Goal: Task Accomplishment & Management: Complete application form

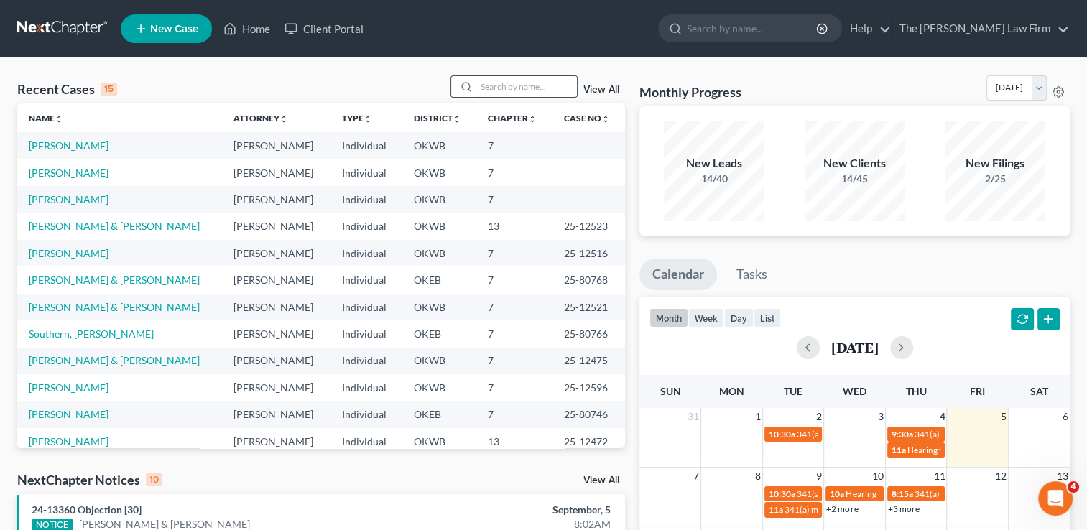
click at [505, 90] on input "search" at bounding box center [526, 86] width 101 height 21
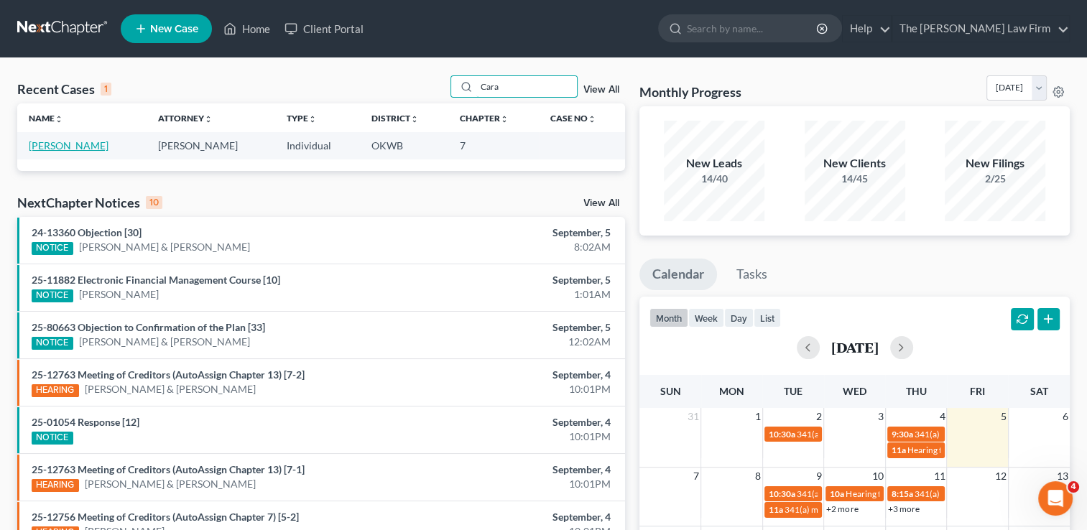
type input "Cara"
click at [63, 147] on link "[PERSON_NAME]" at bounding box center [69, 145] width 80 height 12
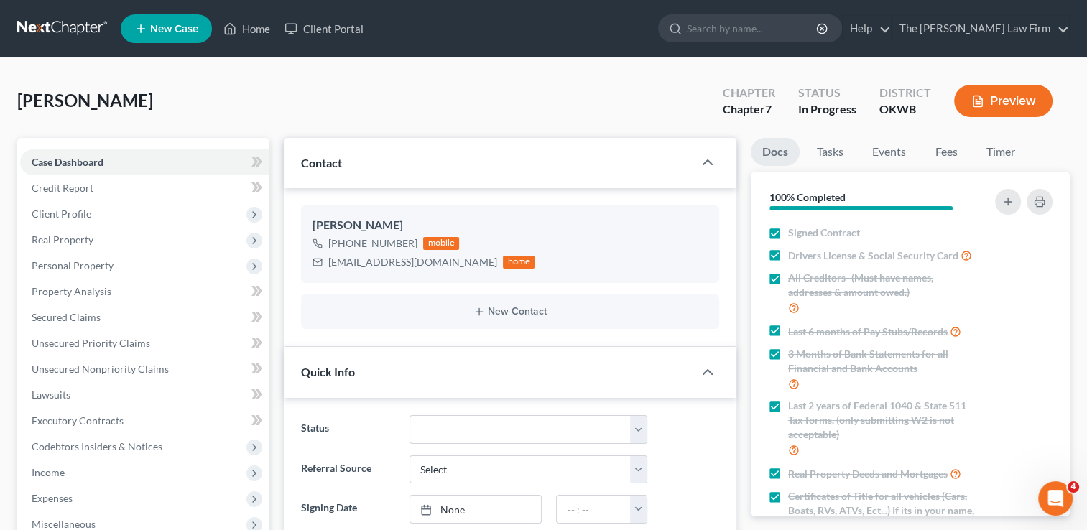
scroll to position [327, 0]
click at [92, 266] on span "Personal Property" at bounding box center [73, 265] width 82 height 12
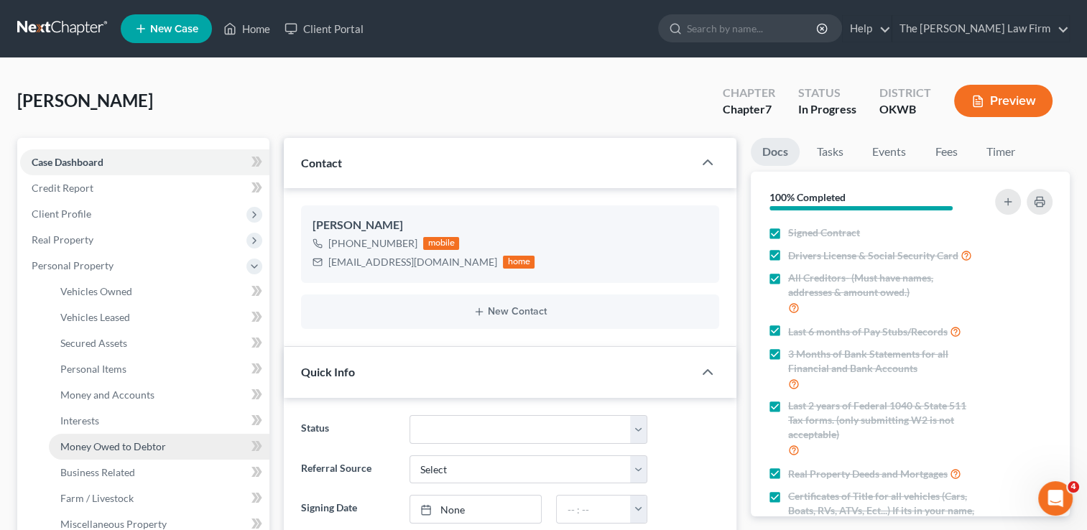
click at [109, 447] on span "Money Owed to Debtor" at bounding box center [113, 446] width 106 height 12
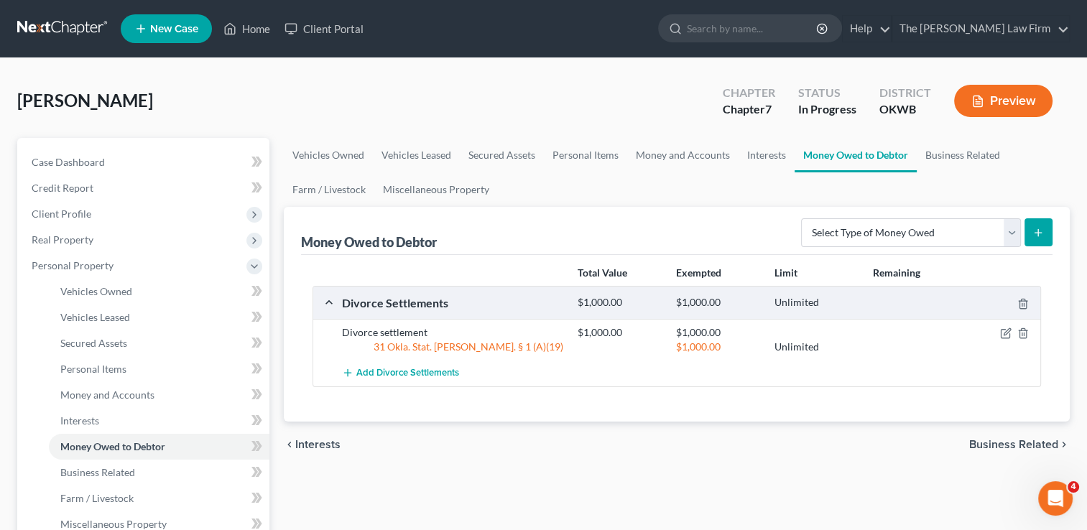
click at [61, 26] on link at bounding box center [63, 29] width 92 height 26
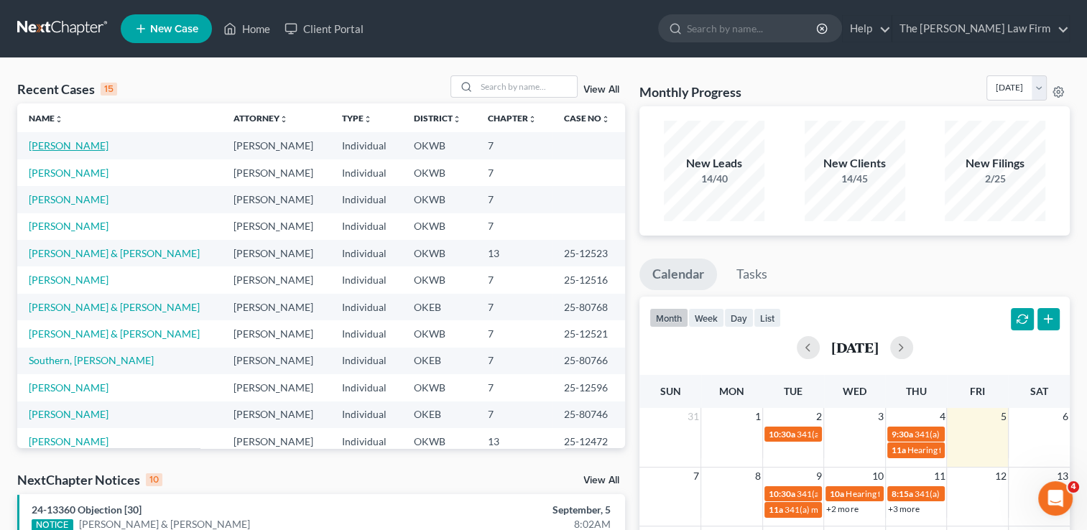
click at [61, 142] on link "[PERSON_NAME]" at bounding box center [69, 145] width 80 height 12
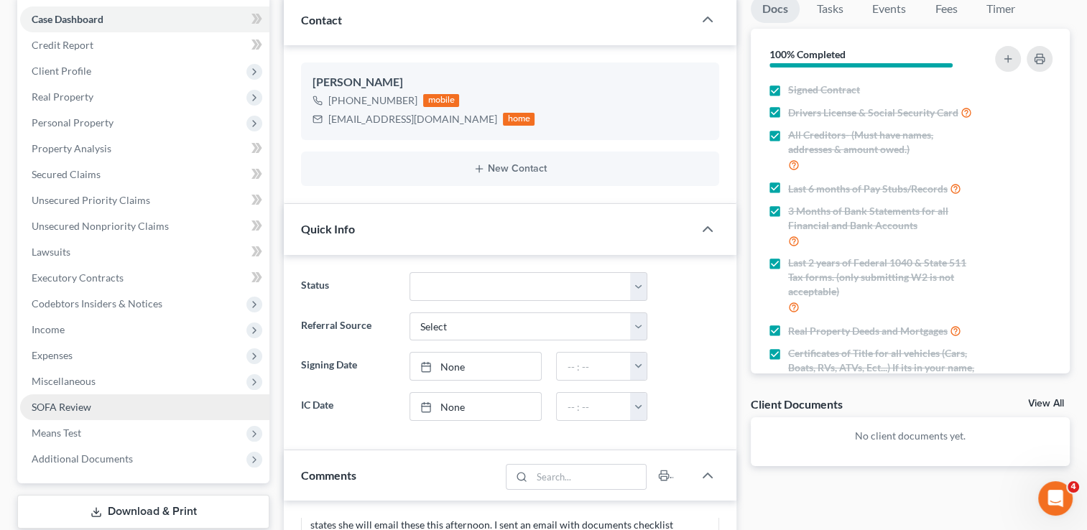
scroll to position [216, 0]
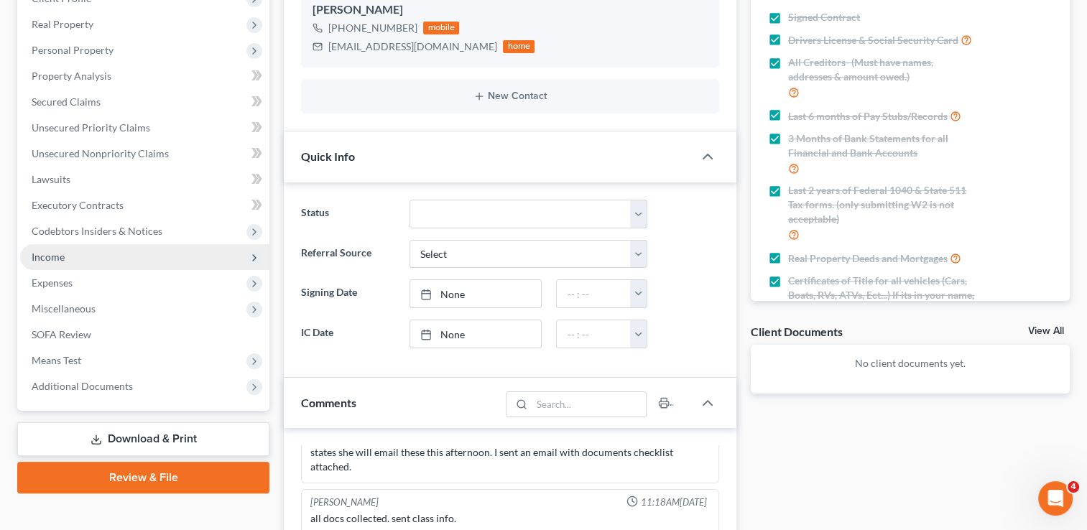
click at [60, 257] on span "Income" at bounding box center [48, 257] width 33 height 12
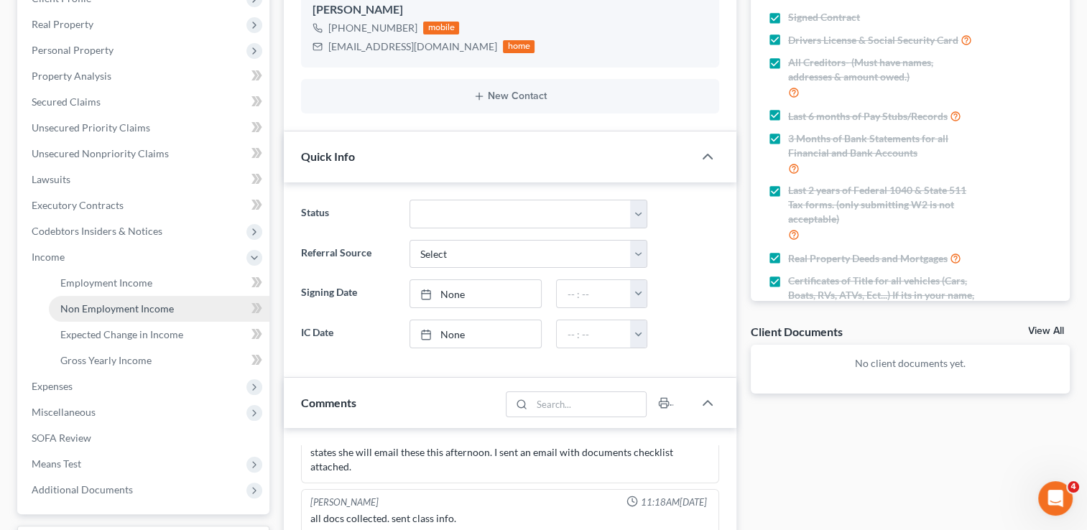
click at [91, 310] on span "Non Employment Income" at bounding box center [117, 309] width 114 height 12
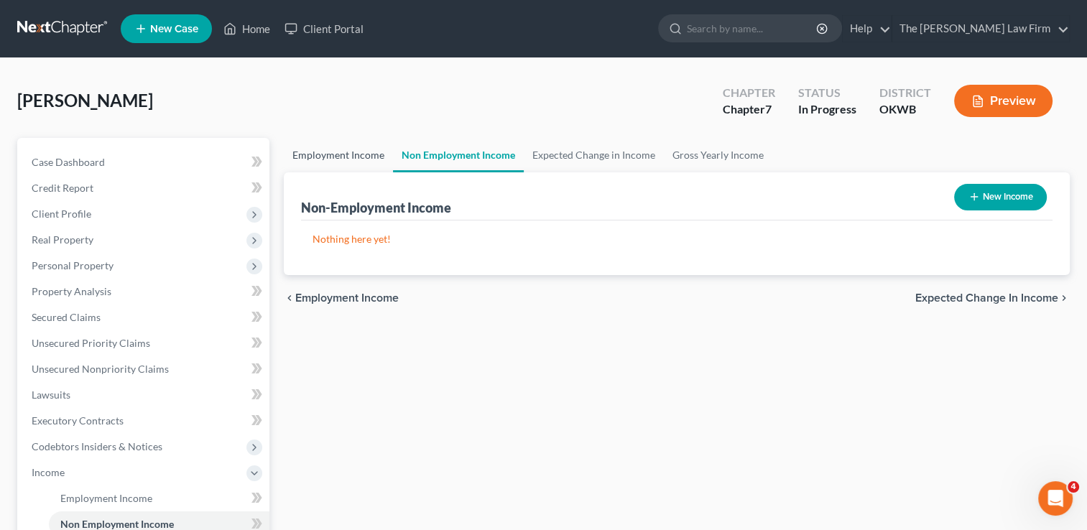
click at [335, 151] on link "Employment Income" at bounding box center [338, 155] width 109 height 34
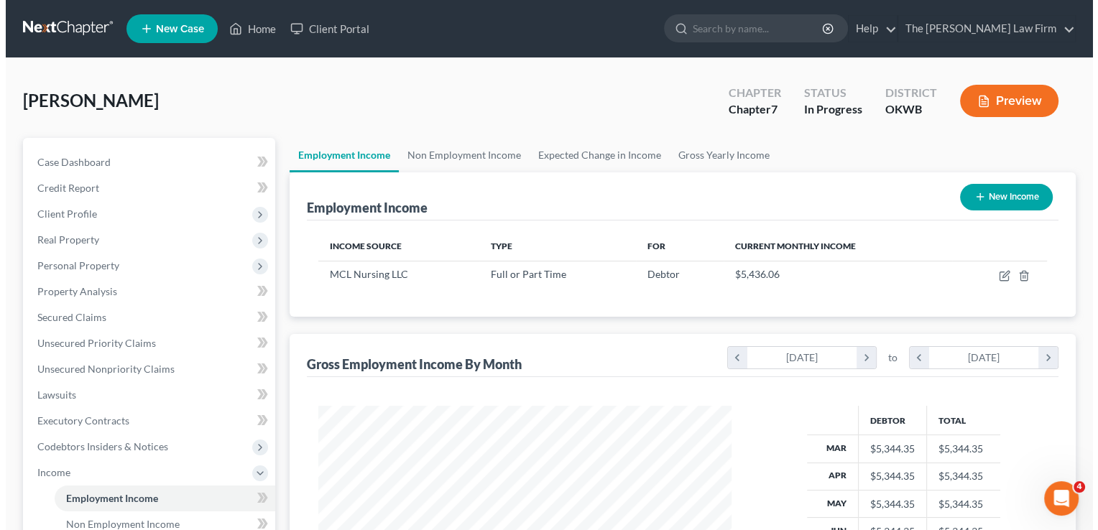
scroll to position [256, 442]
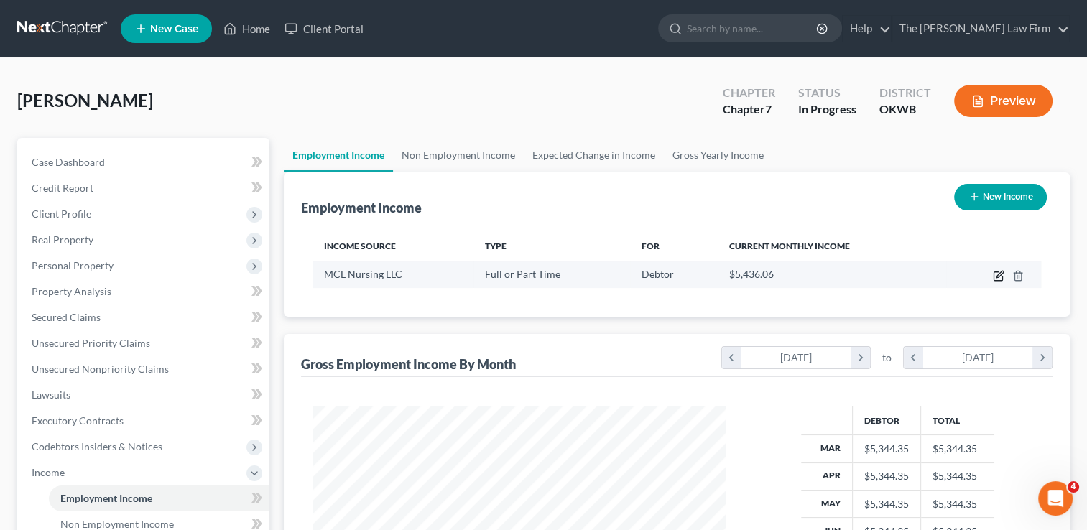
click at [999, 276] on icon "button" at bounding box center [1000, 274] width 6 height 6
select select "0"
select select "37"
select select "1"
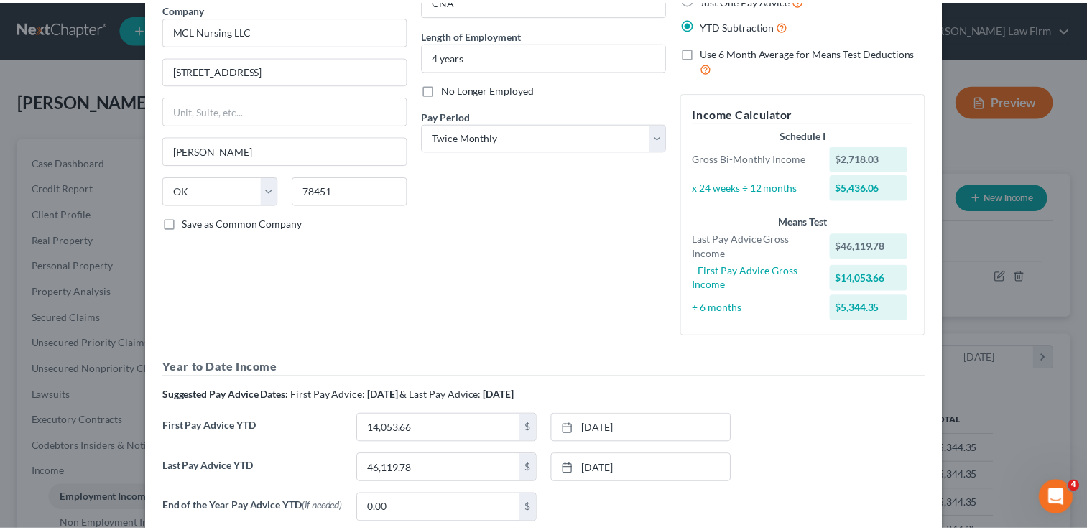
scroll to position [0, 0]
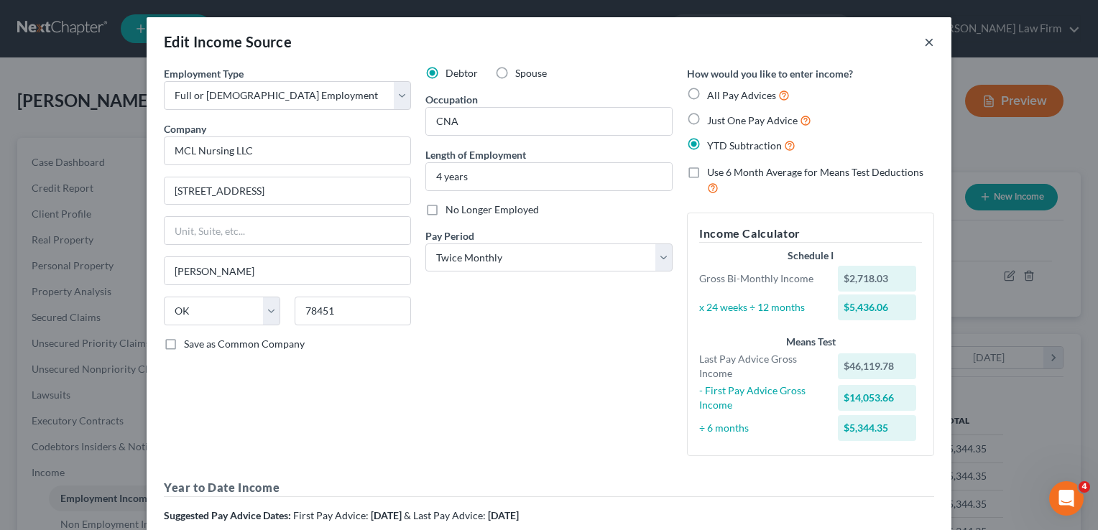
click at [924, 42] on button "×" at bounding box center [929, 41] width 10 height 17
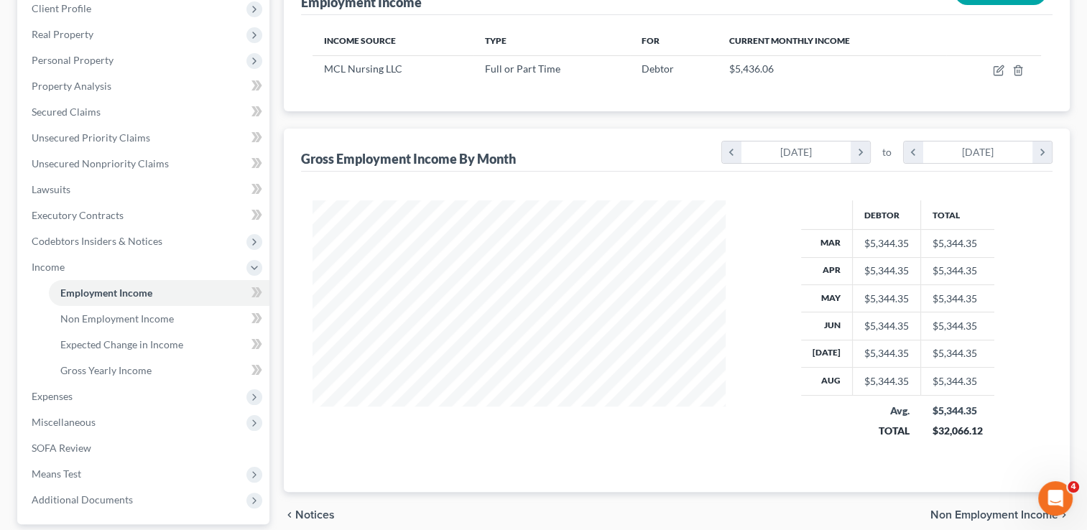
scroll to position [216, 0]
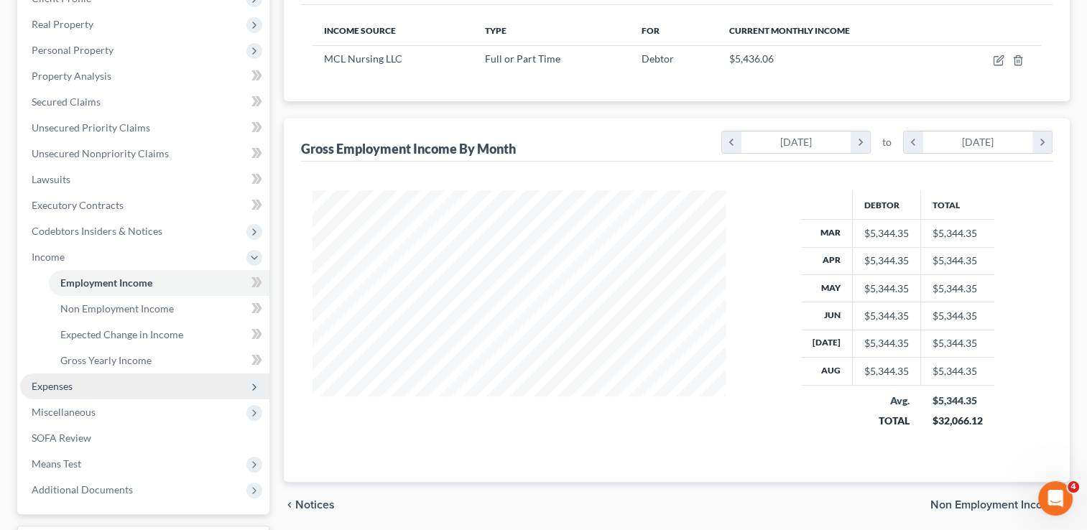
click at [60, 384] on span "Expenses" at bounding box center [52, 386] width 41 height 12
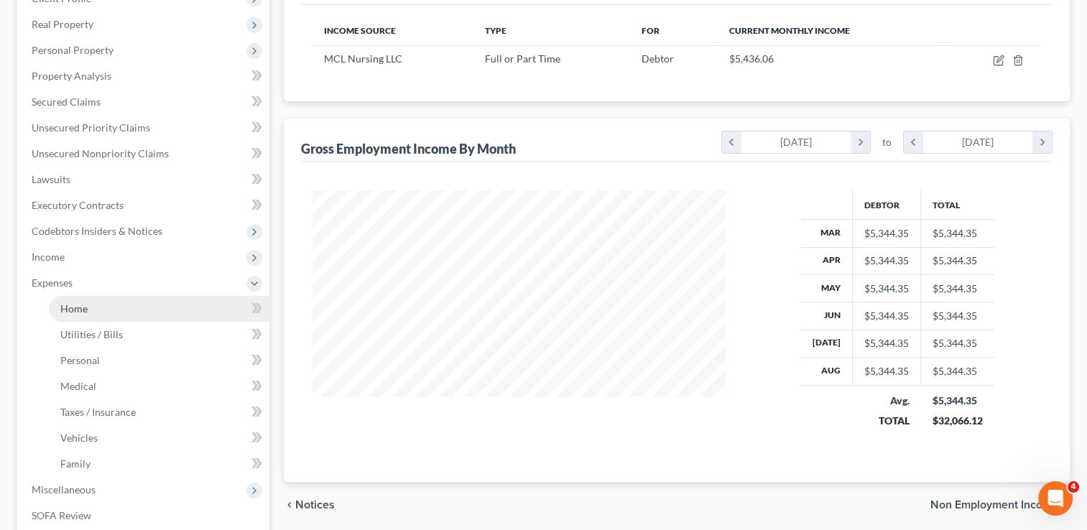
click at [98, 303] on link "Home" at bounding box center [159, 309] width 221 height 26
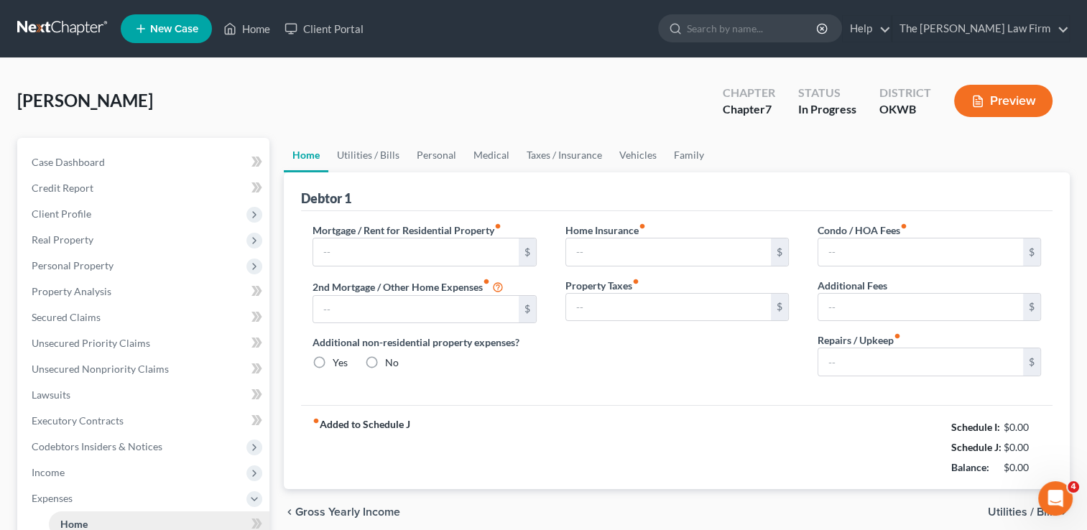
type input "1,683.00"
type input "0.00"
radio input "true"
type input "0.00"
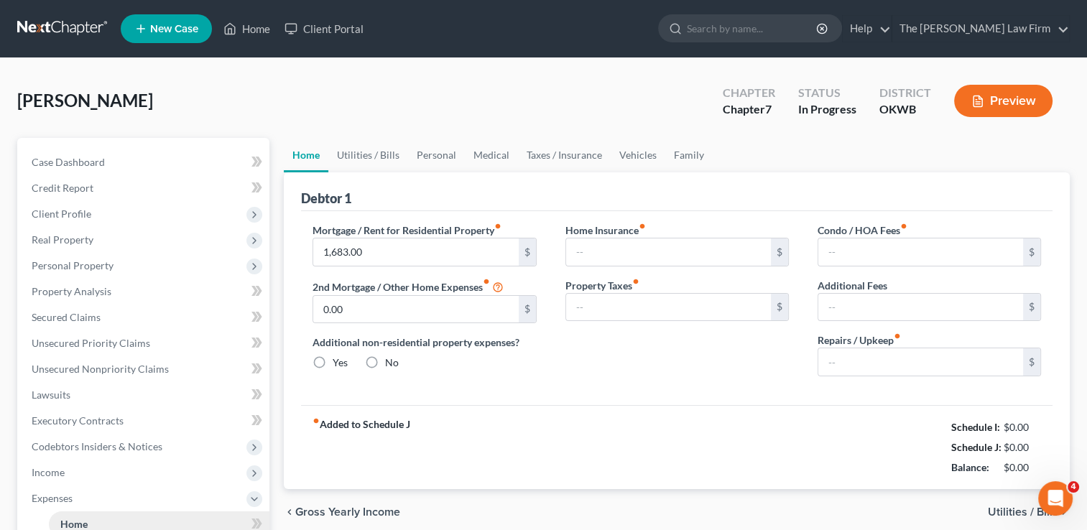
type input "0.00"
type input "120.00"
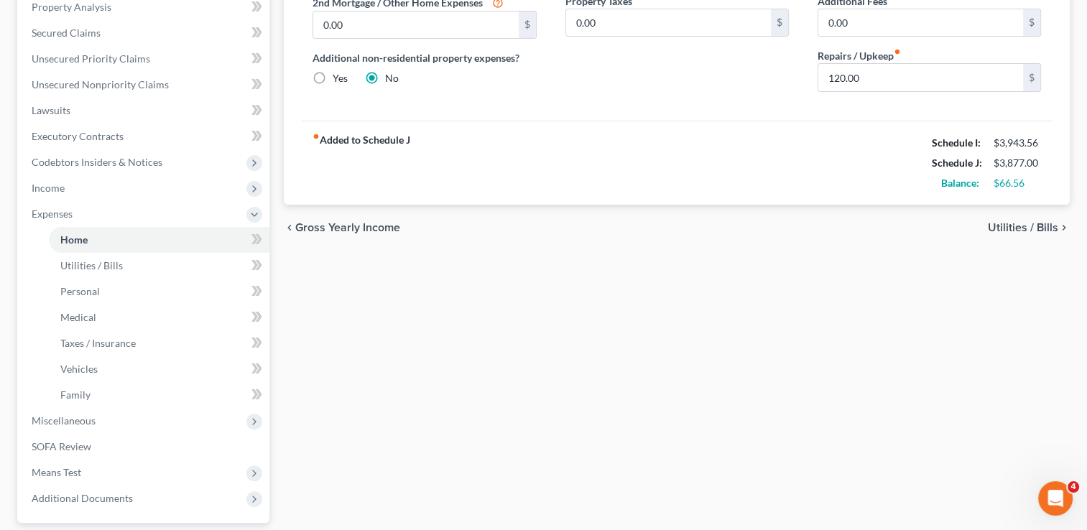
scroll to position [287, 0]
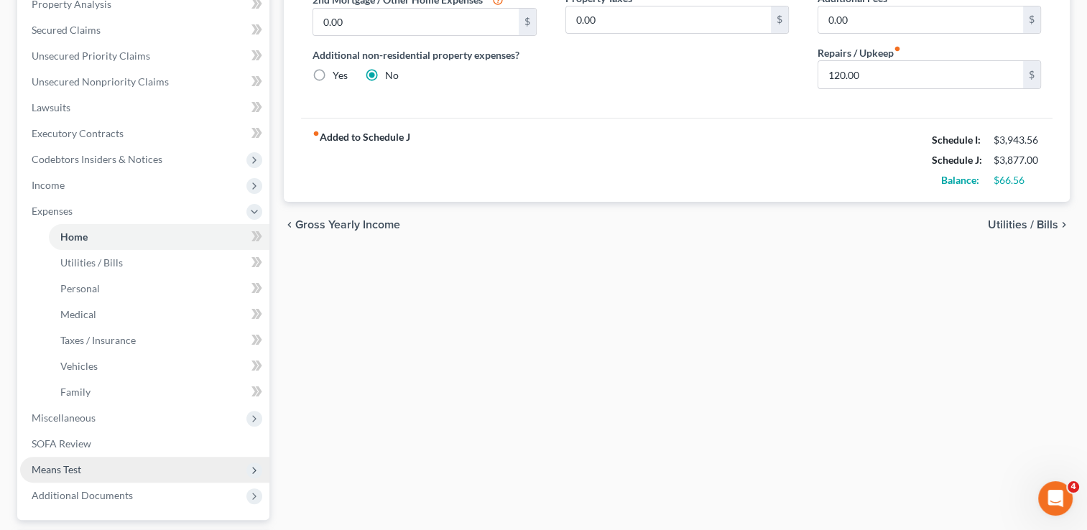
click at [69, 468] on span "Means Test" at bounding box center [57, 469] width 50 height 12
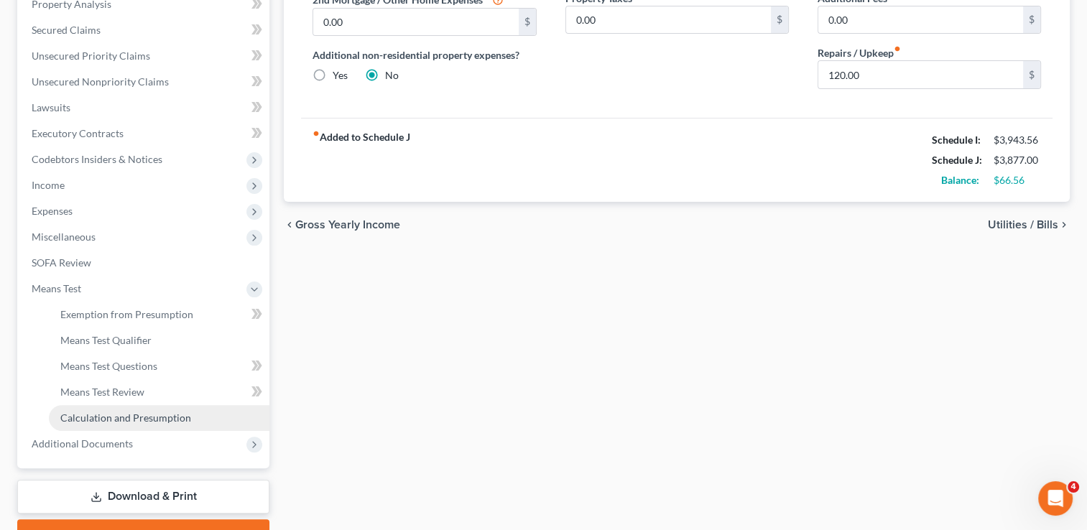
click at [154, 415] on span "Calculation and Presumption" at bounding box center [125, 418] width 131 height 12
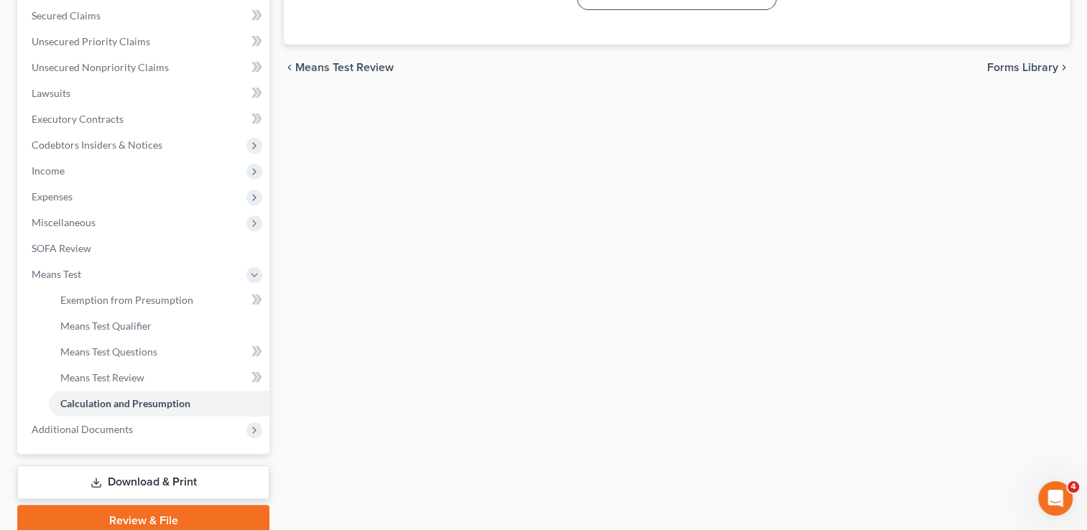
scroll to position [361, 0]
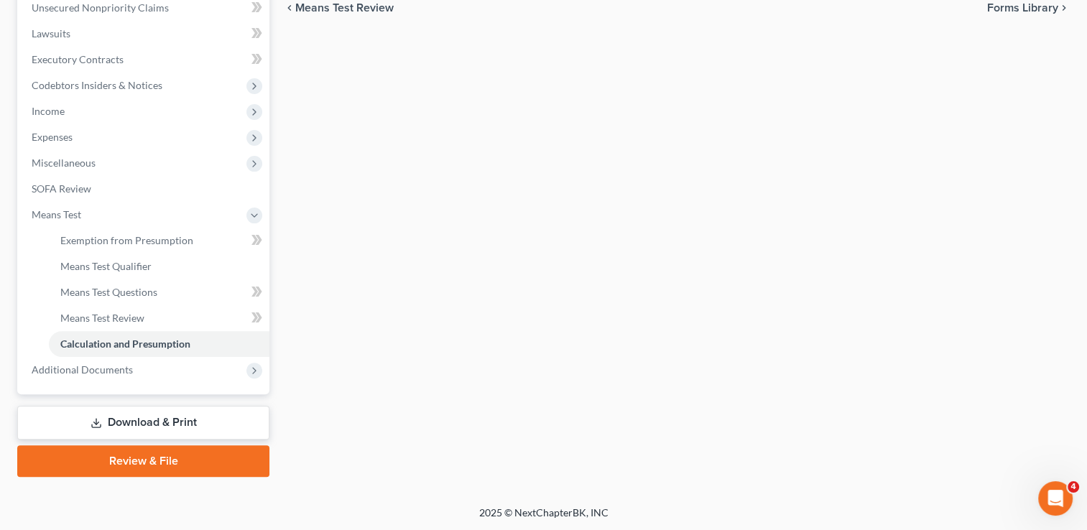
click at [118, 460] on link "Review & File" at bounding box center [143, 461] width 252 height 32
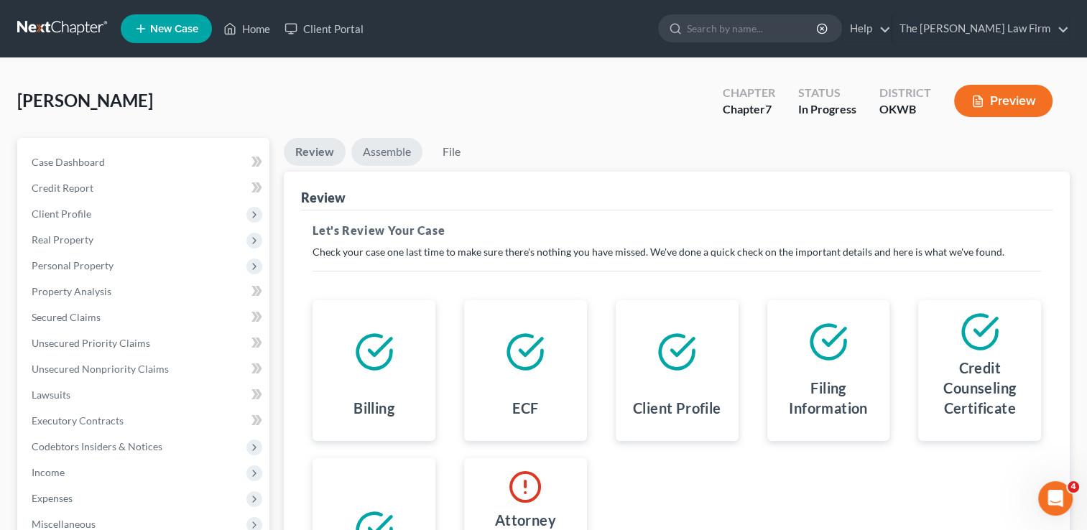
click at [393, 147] on link "Assemble" at bounding box center [386, 152] width 71 height 28
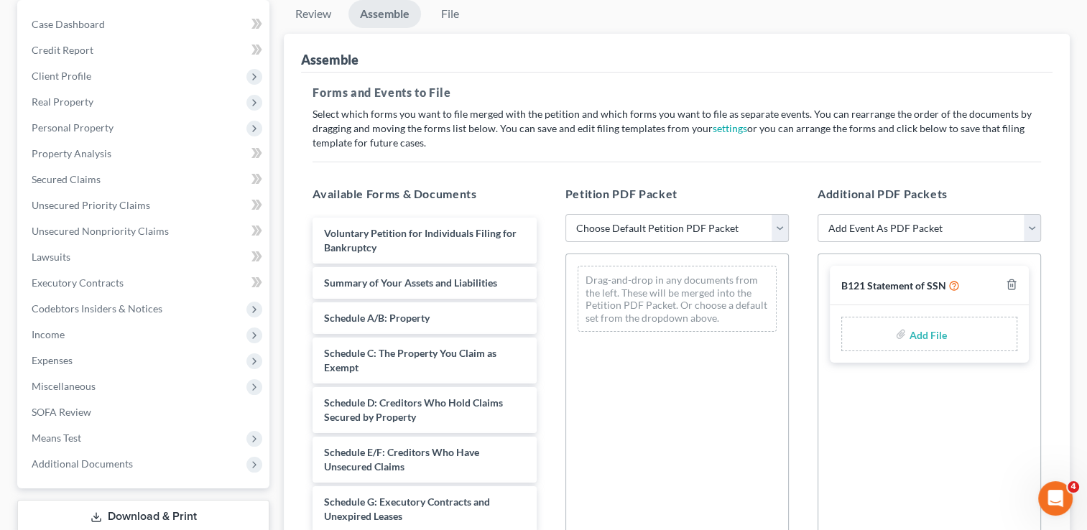
scroll to position [144, 0]
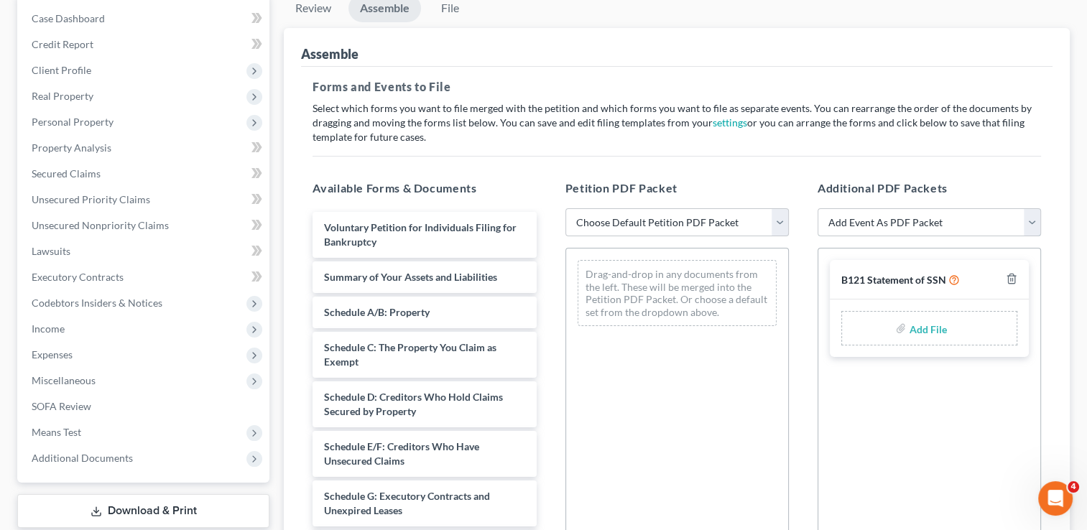
click at [1037, 221] on select "Add Event As PDF Packet B121 Statement of SSN Certificate of Credit Counseling …" at bounding box center [929, 222] width 223 height 29
select select "1"
click at [818, 208] on select "Add Event As PDF Packet B121 Statement of SSN Certificate of Credit Counseling …" at bounding box center [929, 222] width 223 height 29
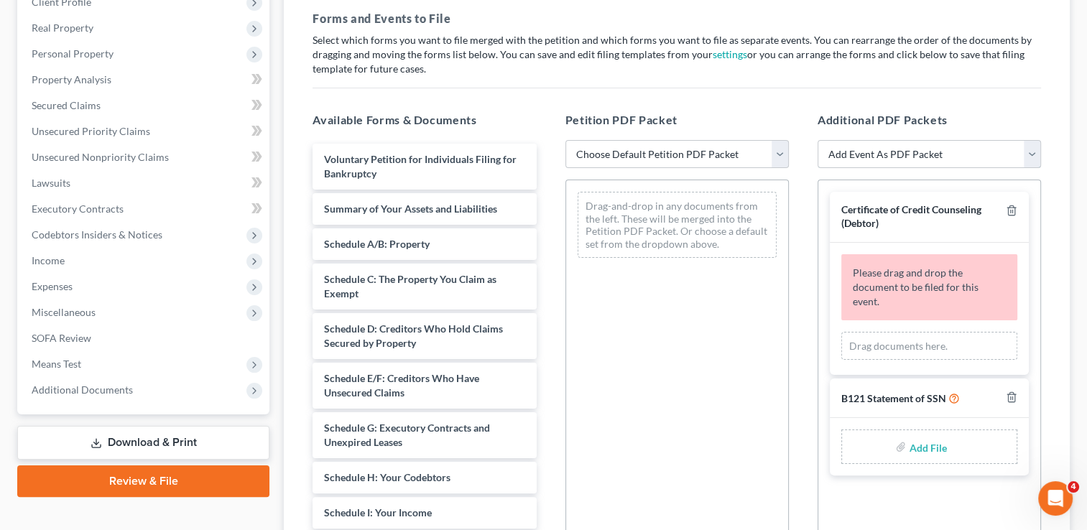
scroll to position [216, 0]
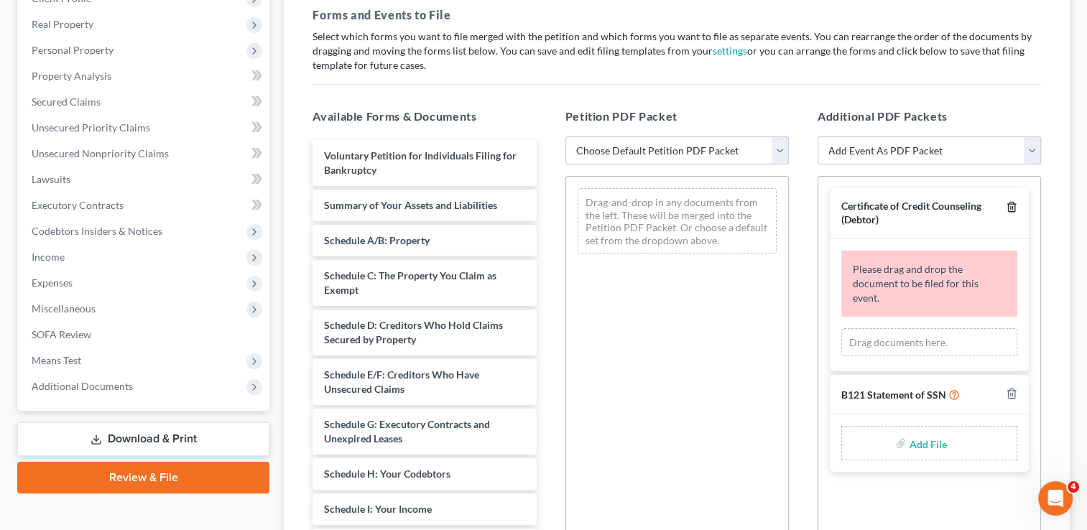
click at [1010, 206] on icon "button" at bounding box center [1011, 206] width 11 height 11
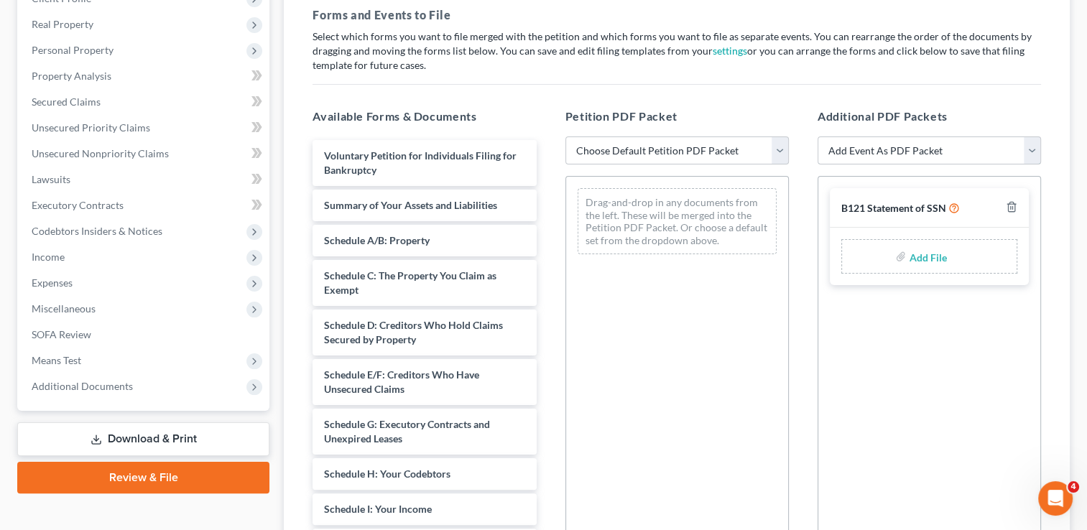
click at [1033, 151] on select "Add Event As PDF Packet B121 Statement of SSN Certificate of Credit Counseling …" at bounding box center [929, 151] width 223 height 29
select select "1"
click at [818, 137] on select "Add Event As PDF Packet B121 Statement of SSN Certificate of Credit Counseling …" at bounding box center [929, 151] width 223 height 29
select select
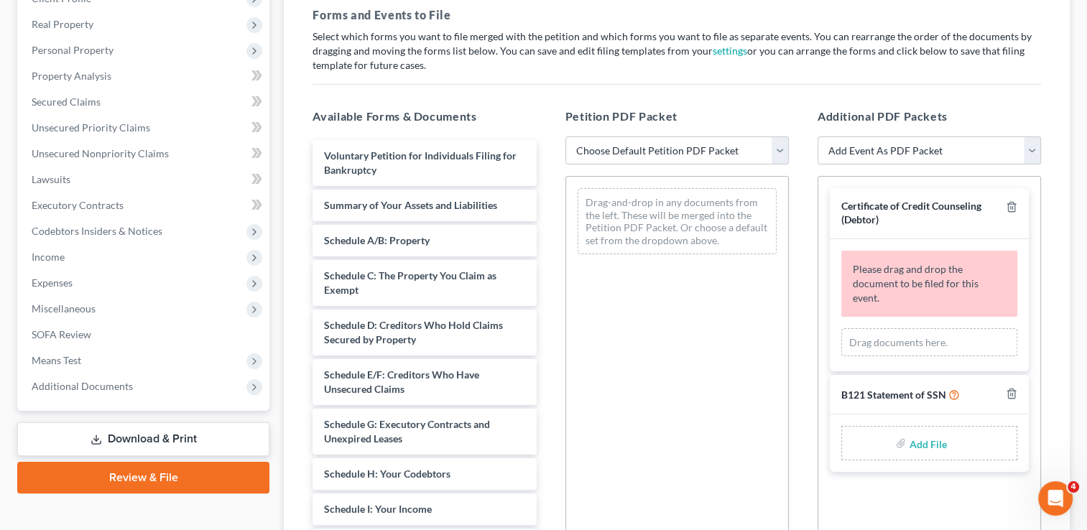
click at [898, 328] on div "Drag documents here." at bounding box center [929, 342] width 176 height 29
click at [1009, 208] on icon "button" at bounding box center [1011, 206] width 11 height 11
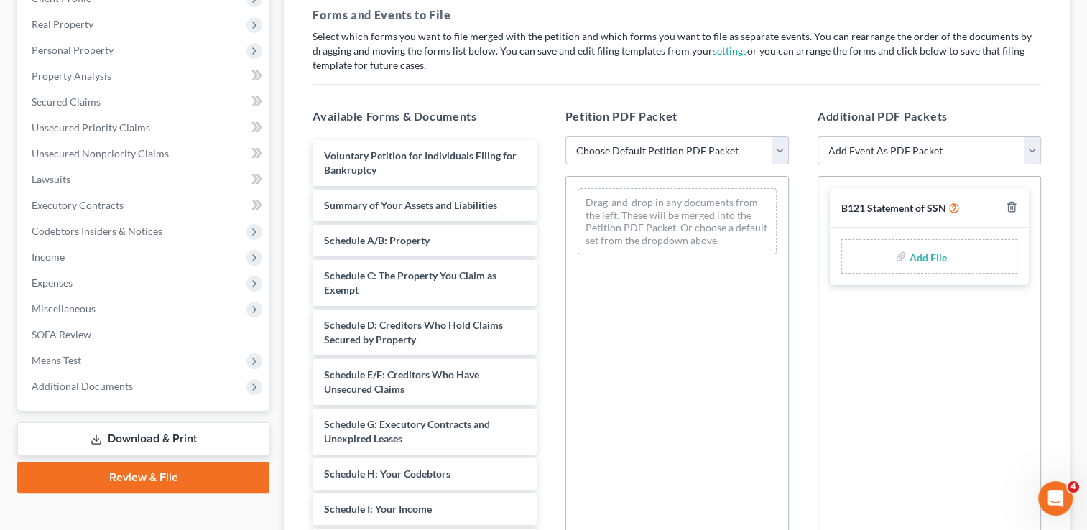
drag, startPoint x: 778, startPoint y: 149, endPoint x: 744, endPoint y: 158, distance: 34.9
click at [778, 149] on select "Choose Default Petition PDF Packet Complete Bankruptcy Petition (all forms and …" at bounding box center [676, 151] width 223 height 29
select select "0"
click at [565, 137] on select "Choose Default Petition PDF Packet Complete Bankruptcy Petition (all forms and …" at bounding box center [676, 151] width 223 height 29
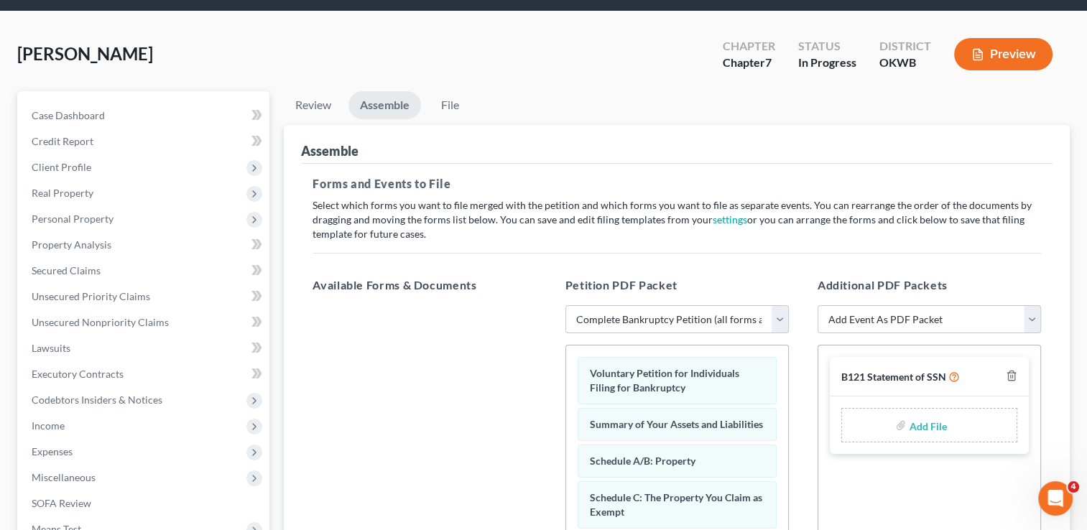
scroll to position [72, 0]
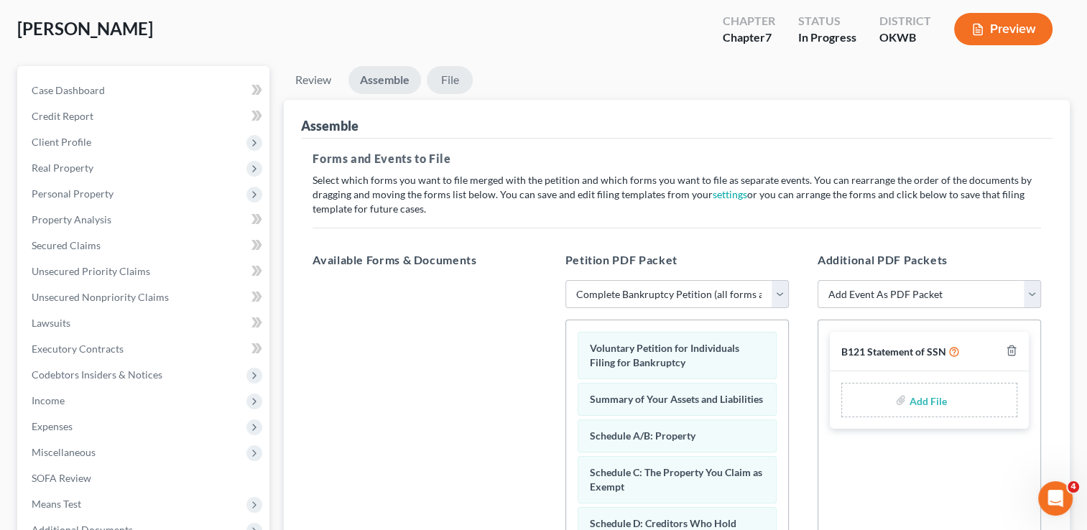
click at [457, 76] on link "File" at bounding box center [450, 80] width 46 height 28
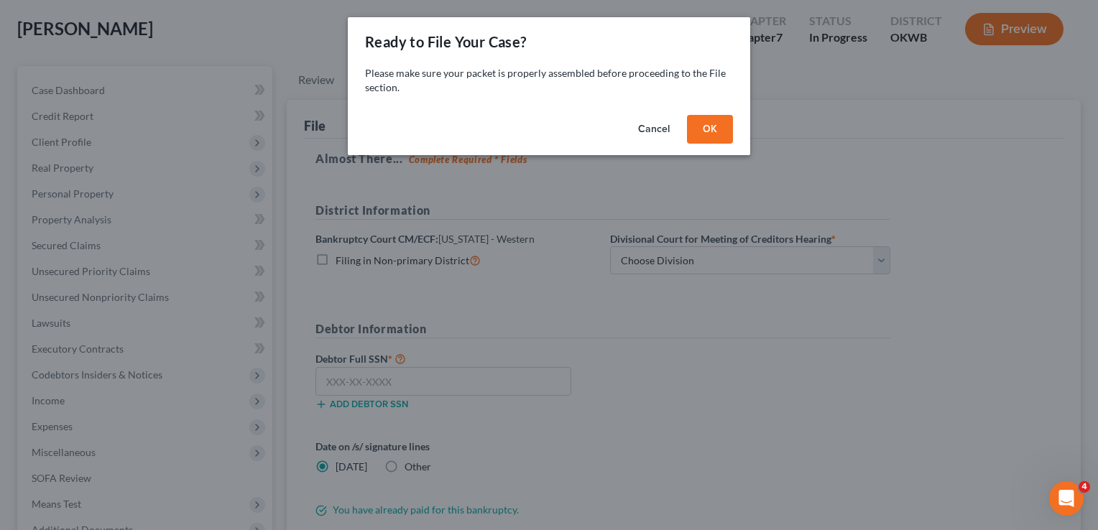
click at [713, 132] on button "OK" at bounding box center [710, 129] width 46 height 29
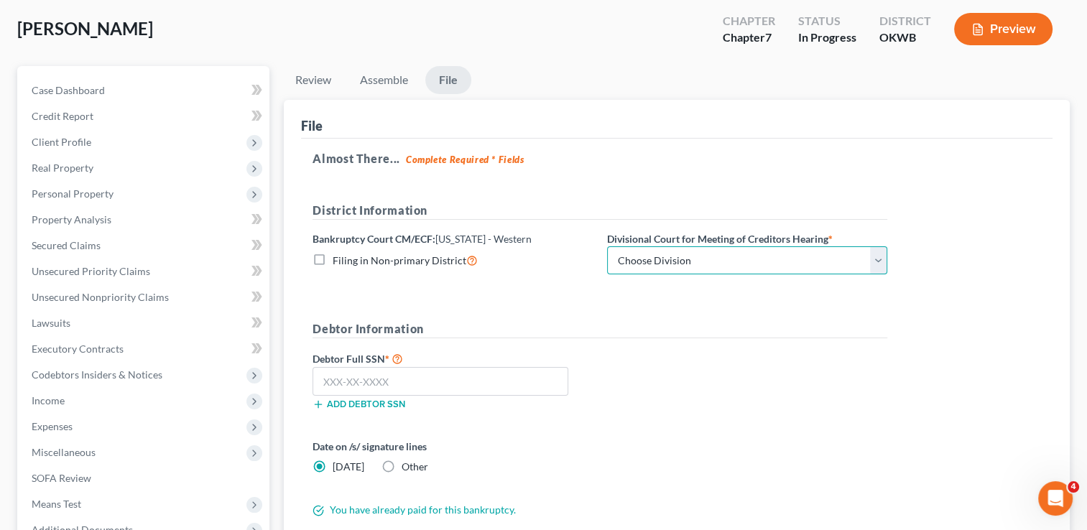
drag, startPoint x: 740, startPoint y: 263, endPoint x: 734, endPoint y: 272, distance: 11.0
click at [740, 263] on select "Choose Division Oklahoma City" at bounding box center [747, 260] width 280 height 29
select select "0"
click at [607, 246] on select "Choose Division Oklahoma City" at bounding box center [747, 260] width 280 height 29
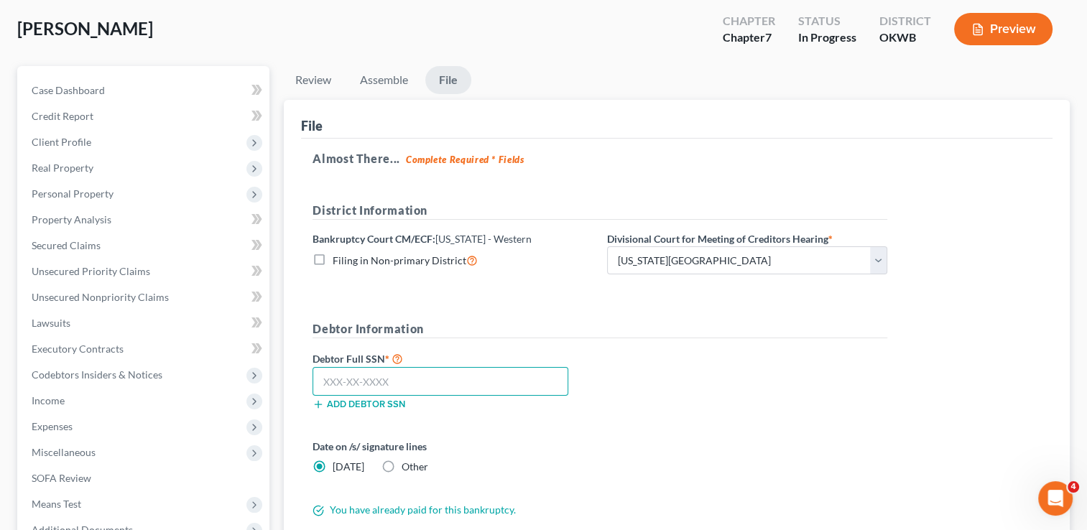
click at [402, 379] on input "text" at bounding box center [441, 381] width 256 height 29
type input "441-76-3839"
click at [402, 468] on label "Other" at bounding box center [415, 467] width 27 height 14
click at [407, 468] on input "Other" at bounding box center [411, 464] width 9 height 9
radio input "true"
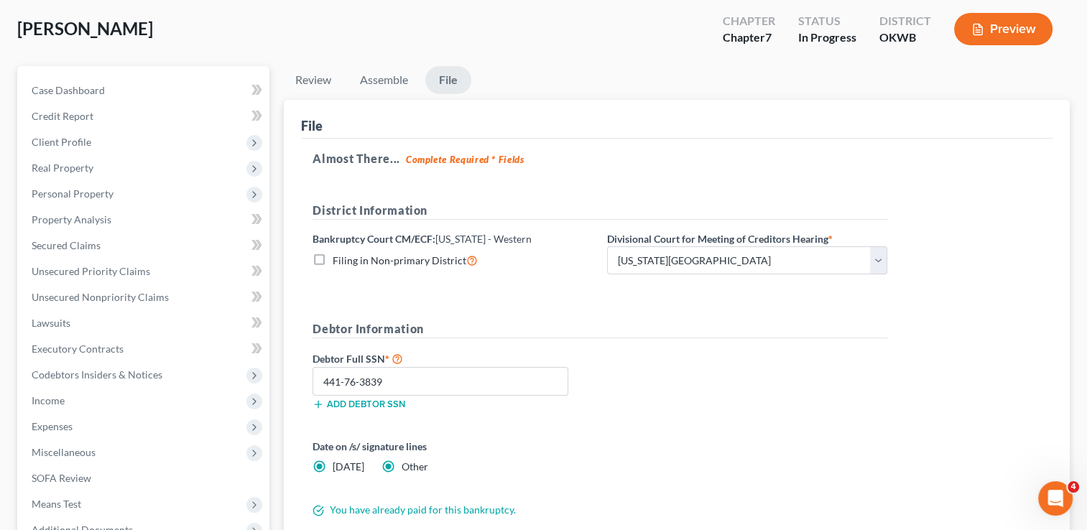
radio input "false"
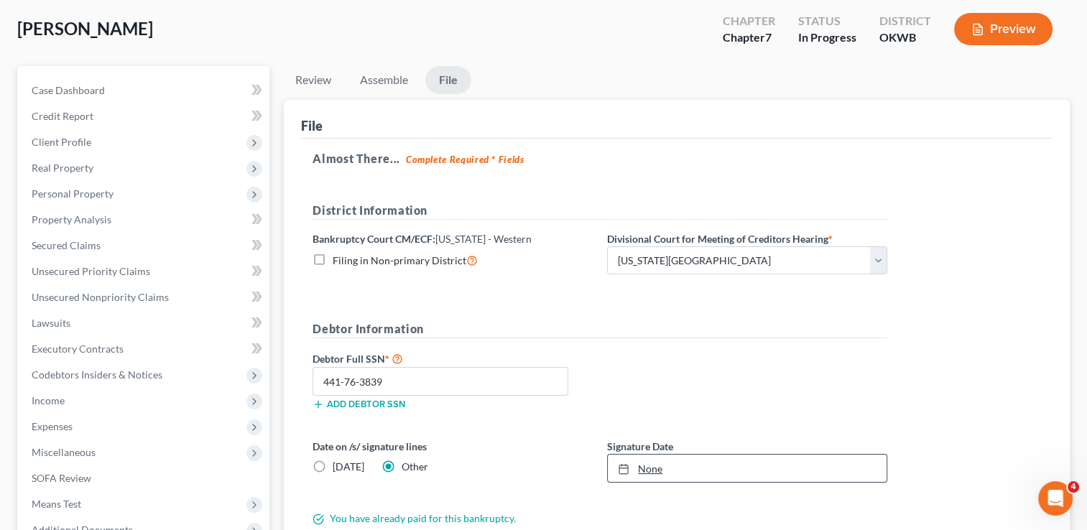
click at [661, 467] on link "None" at bounding box center [747, 468] width 279 height 27
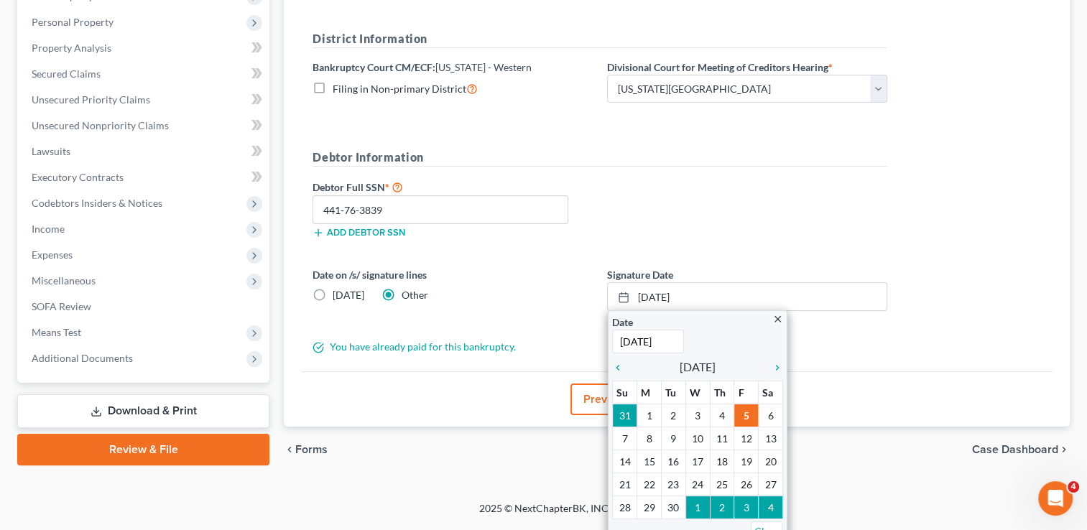
scroll to position [255, 0]
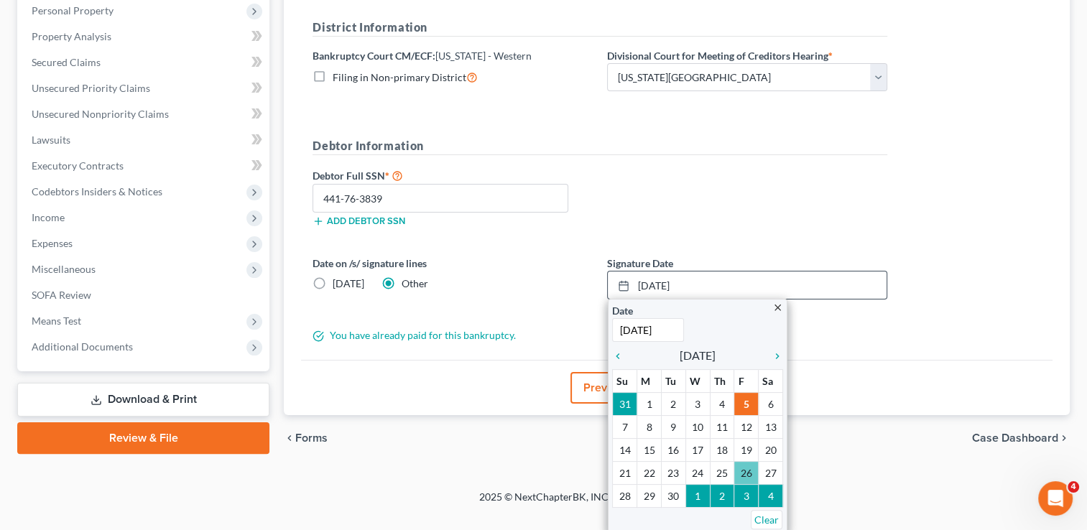
type input "9/26/2025"
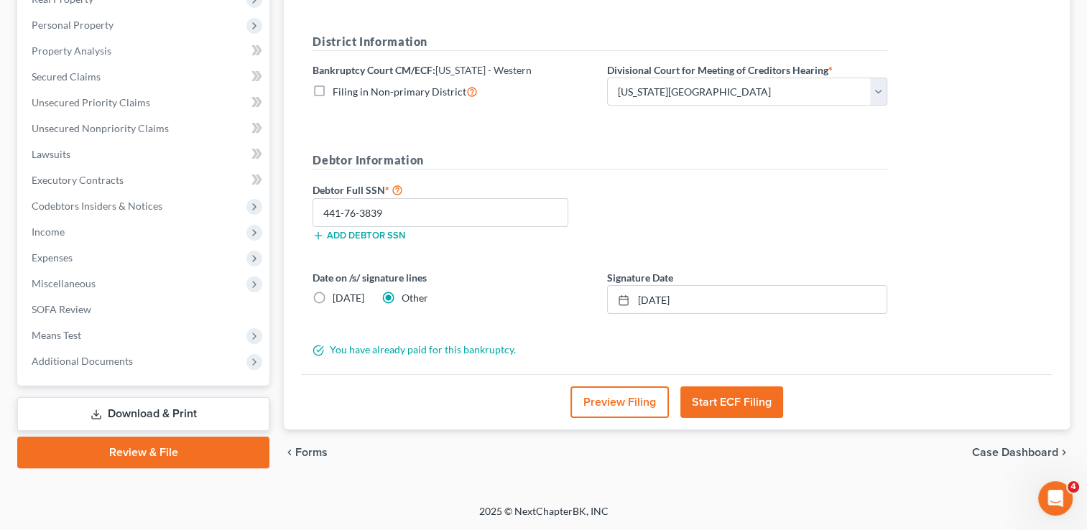
scroll to position [239, 0]
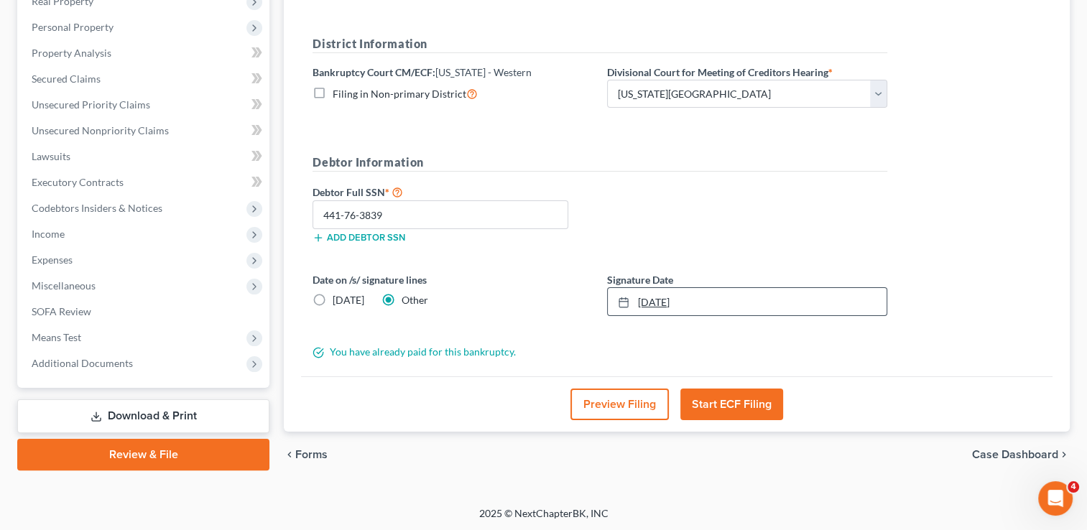
click at [701, 295] on link "9/26/2025" at bounding box center [747, 301] width 279 height 27
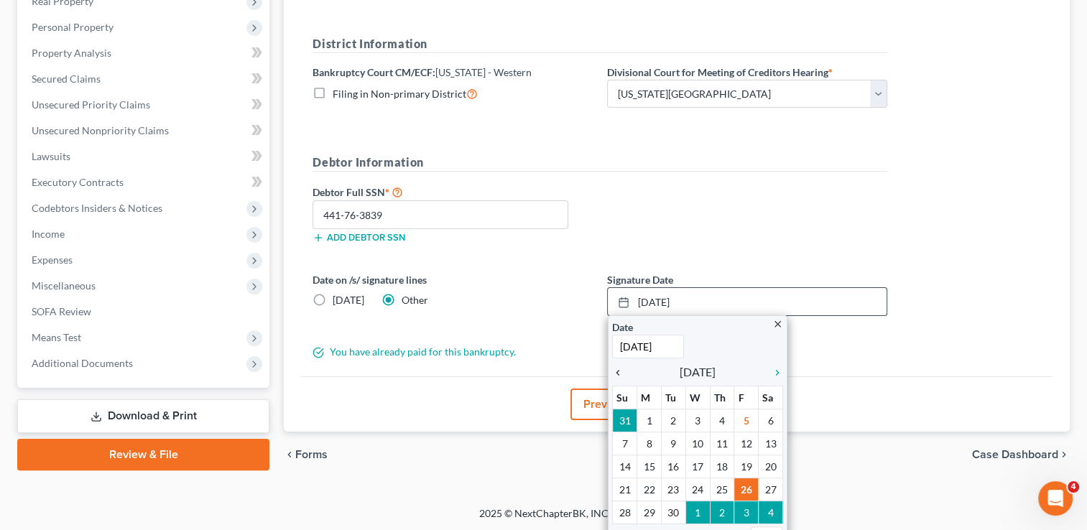
click at [618, 369] on icon "chevron_left" at bounding box center [621, 372] width 19 height 11
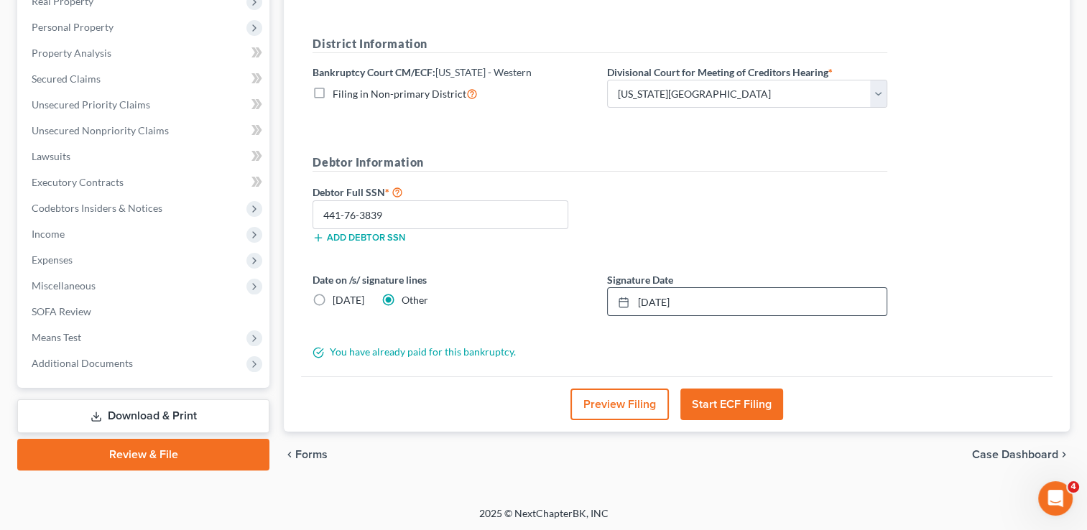
click at [901, 244] on div "Almost There... Complete Required * Fields District Information Bankruptcy Cour…" at bounding box center [677, 174] width 752 height 405
click at [723, 404] on button "Start ECF Filing" at bounding box center [731, 405] width 103 height 32
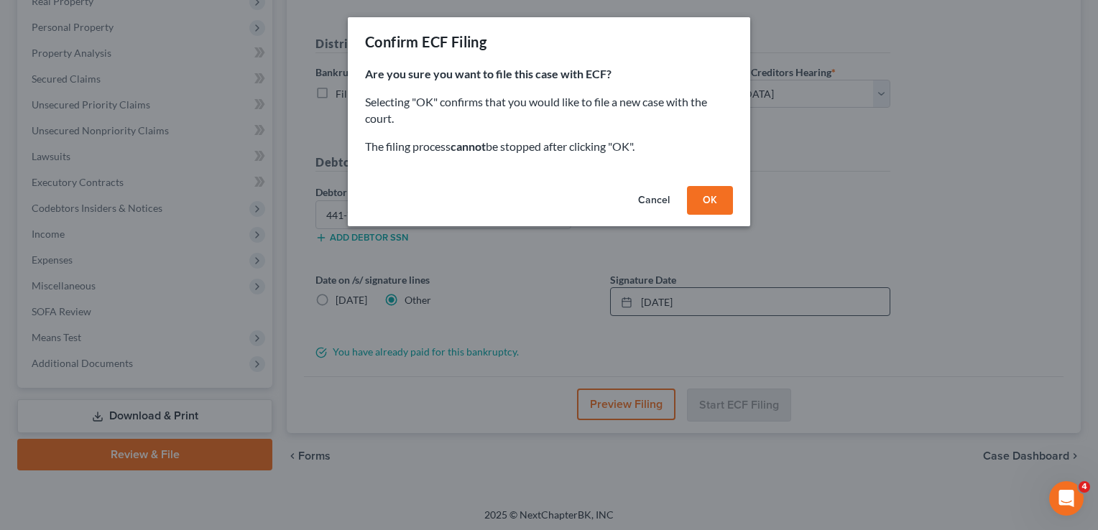
click at [701, 195] on button "OK" at bounding box center [710, 200] width 46 height 29
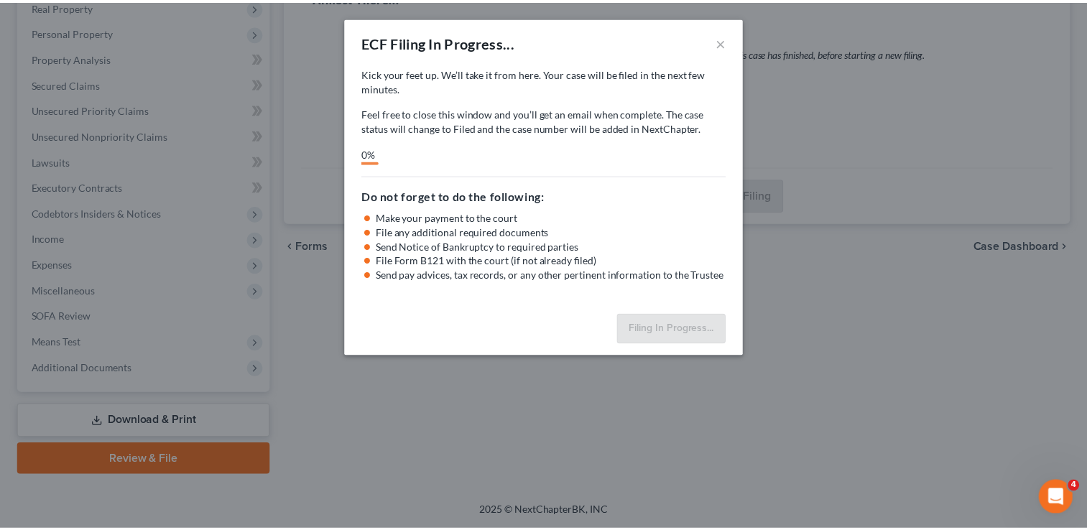
scroll to position [232, 0]
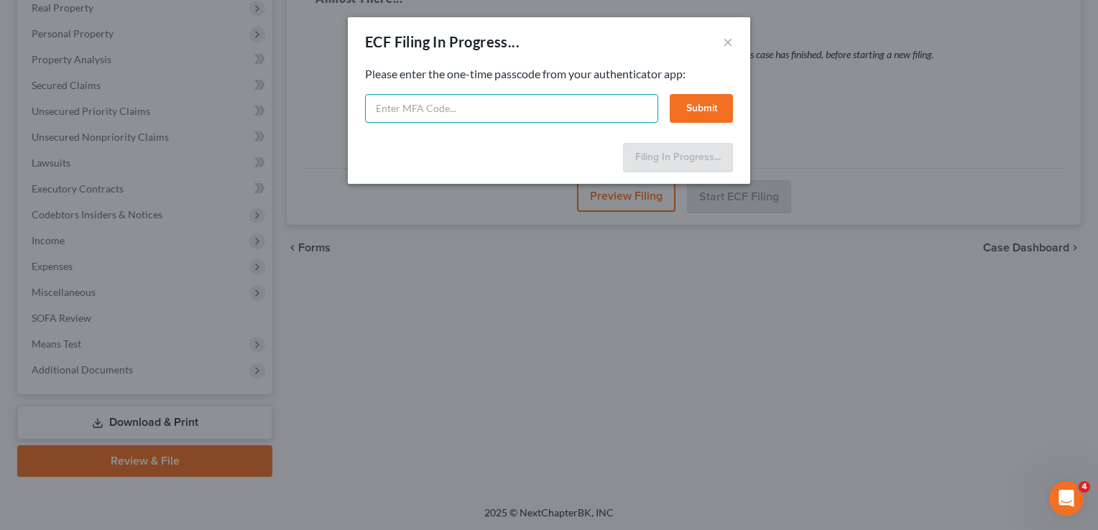
click at [548, 102] on input "text" at bounding box center [511, 108] width 293 height 29
type input "285444"
click at [713, 107] on button "Submit" at bounding box center [701, 108] width 63 height 29
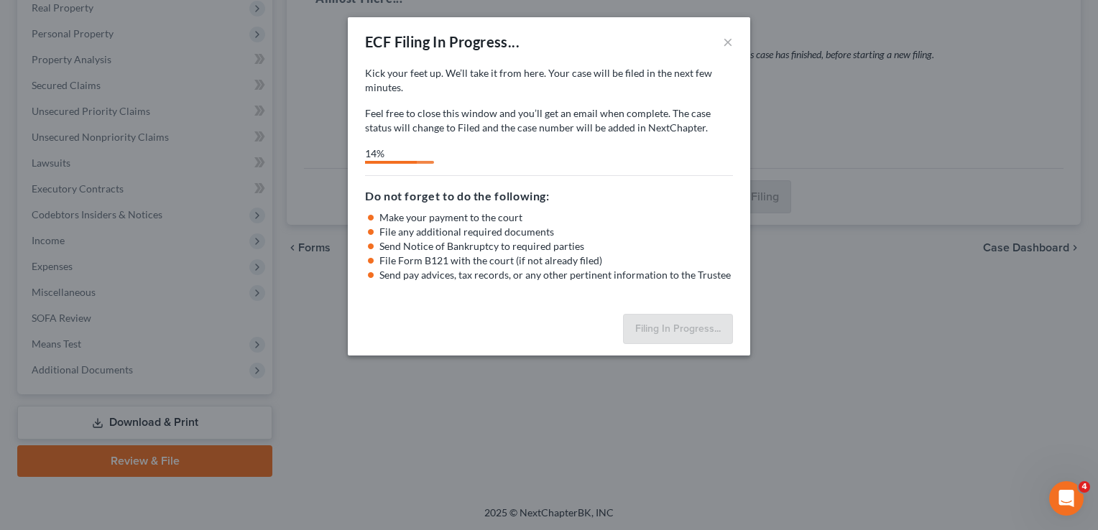
select select "0"
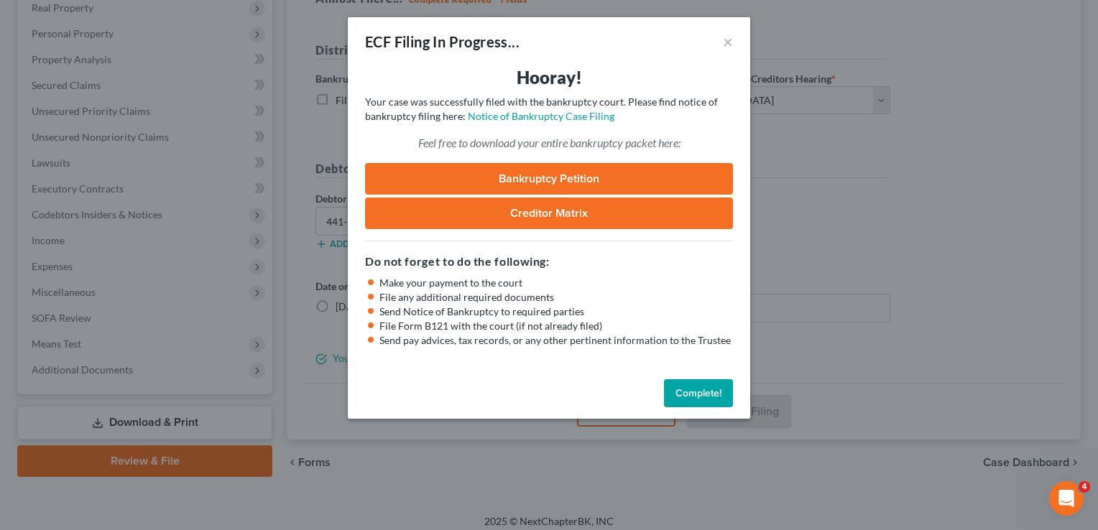
click at [703, 389] on button "Complete!" at bounding box center [698, 393] width 69 height 29
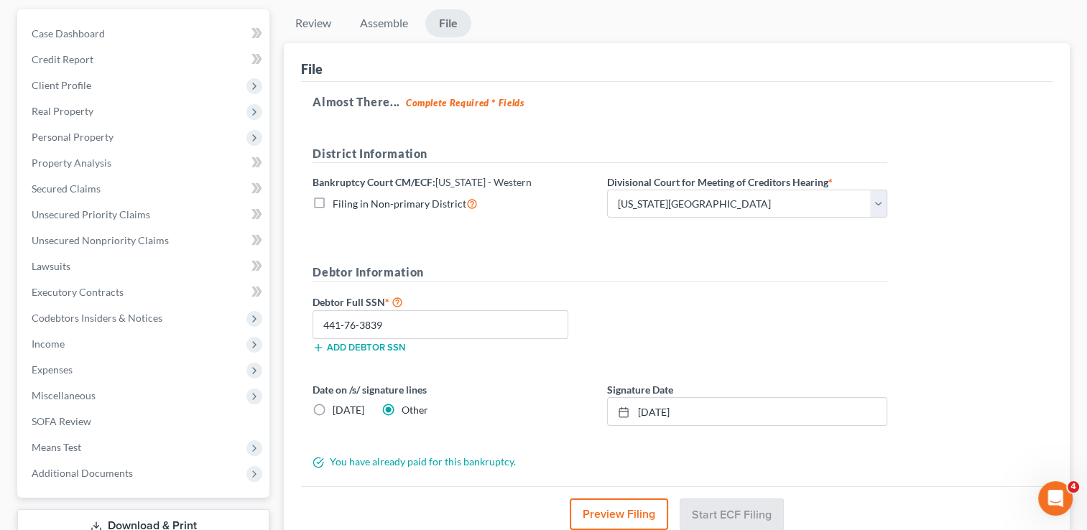
scroll to position [0, 0]
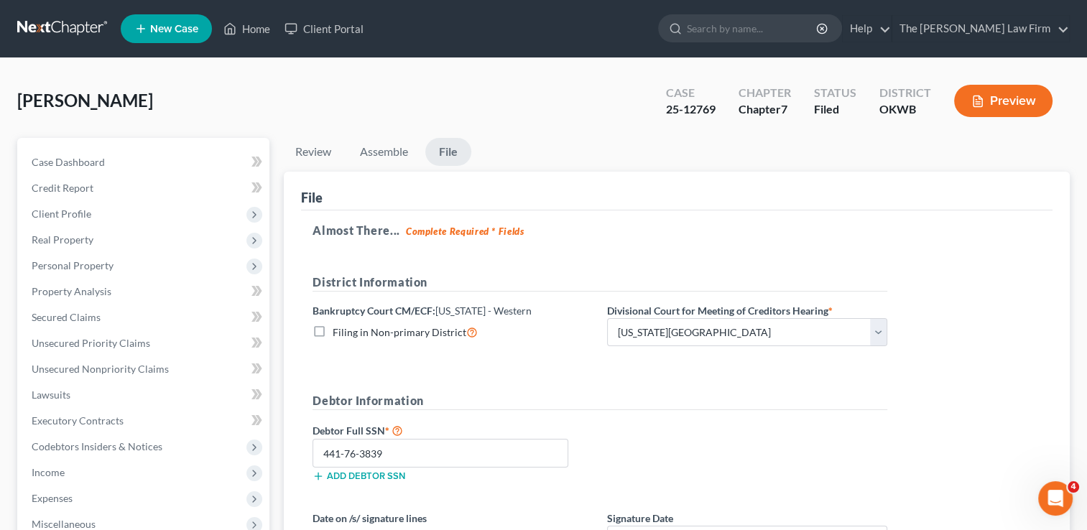
click at [62, 24] on link at bounding box center [63, 29] width 92 height 26
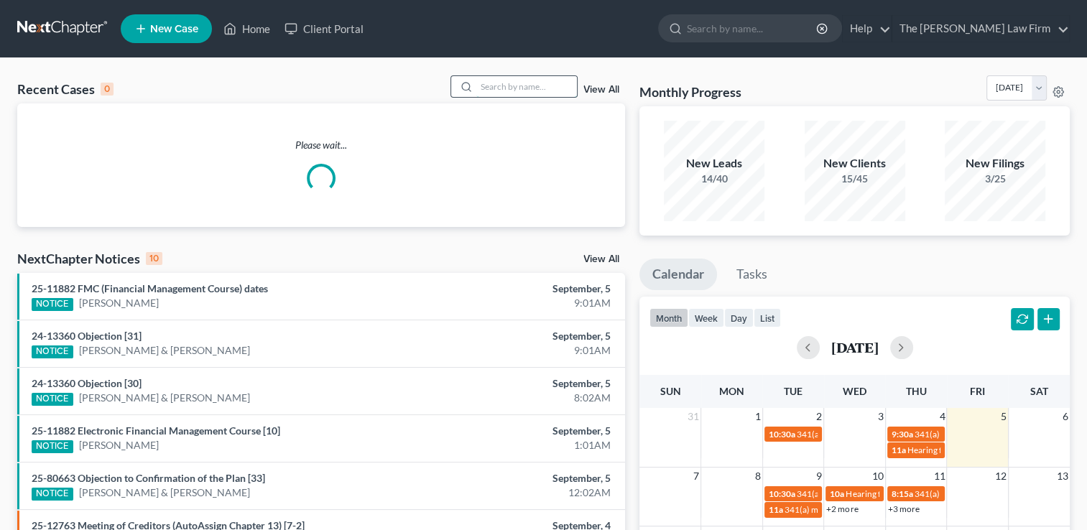
click at [502, 86] on input "search" at bounding box center [526, 86] width 101 height 21
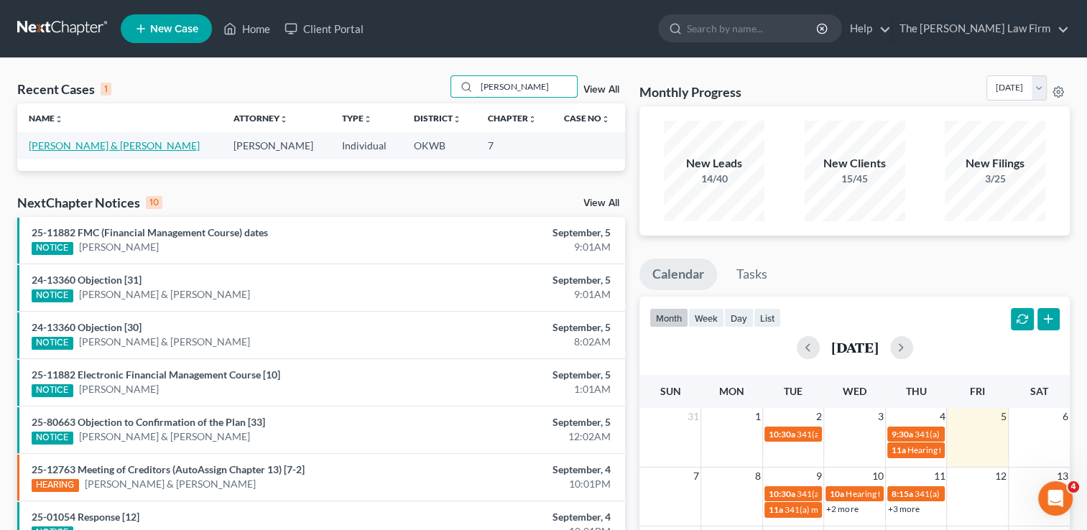
type input "stewart"
click at [97, 147] on link "[PERSON_NAME] & [PERSON_NAME]" at bounding box center [114, 145] width 171 height 12
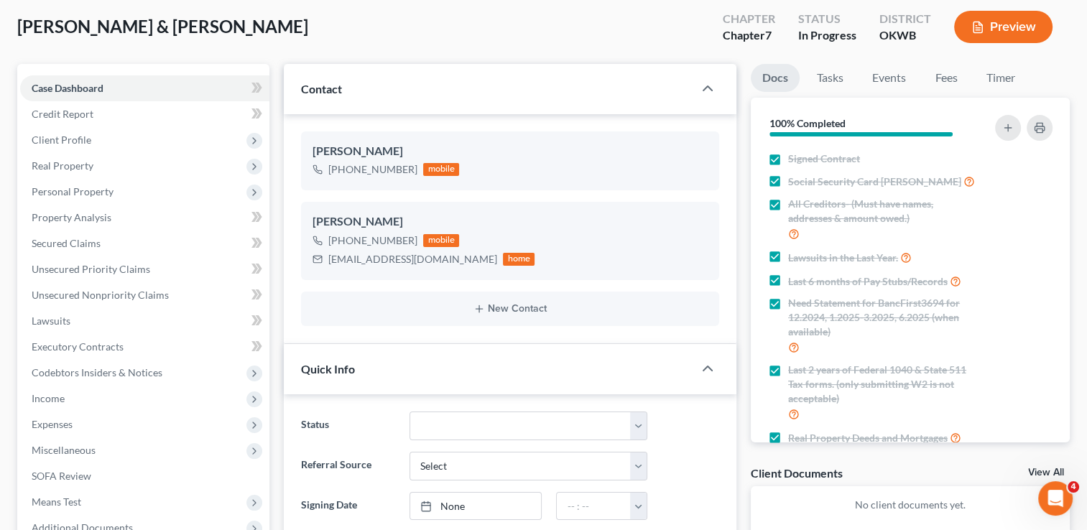
scroll to position [216, 0]
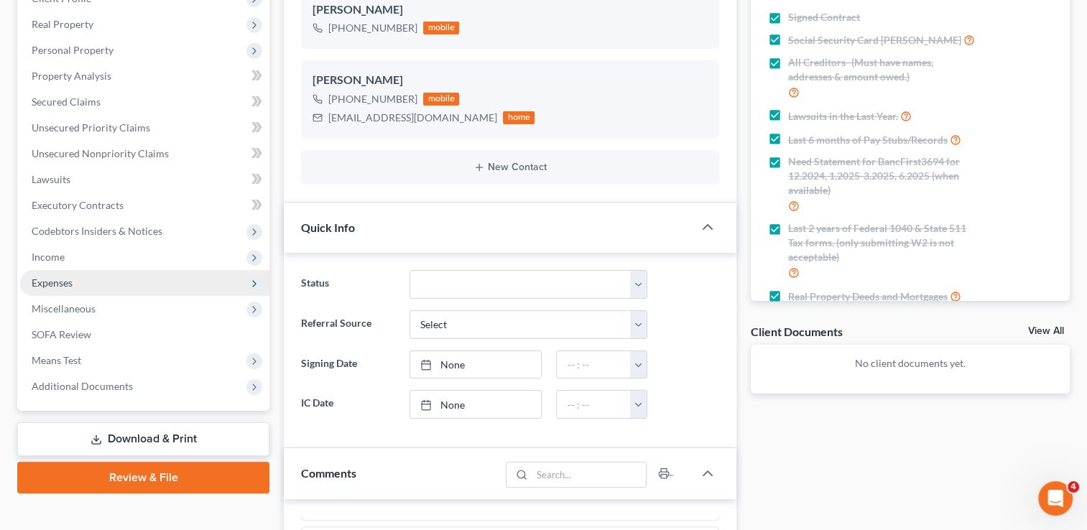
click at [78, 282] on span "Expenses" at bounding box center [144, 283] width 249 height 26
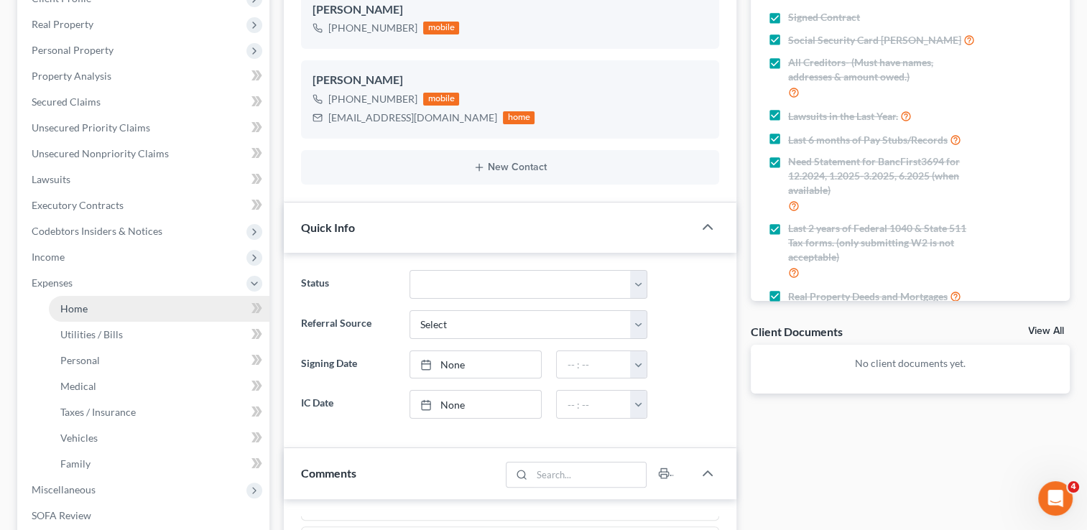
click at [85, 309] on span "Home" at bounding box center [73, 309] width 27 height 12
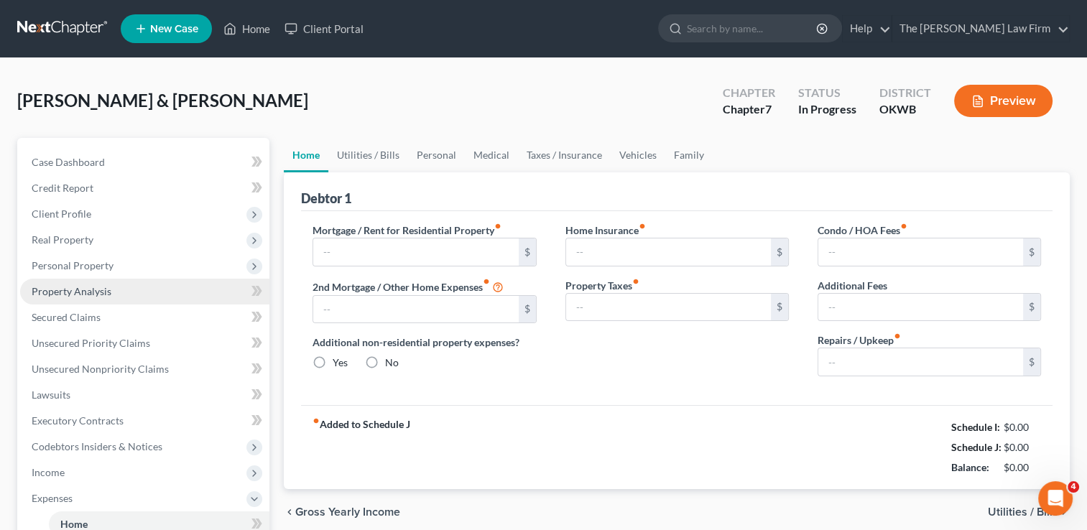
type input "1,568.00"
type input "0.00"
radio input "true"
type input "0.00"
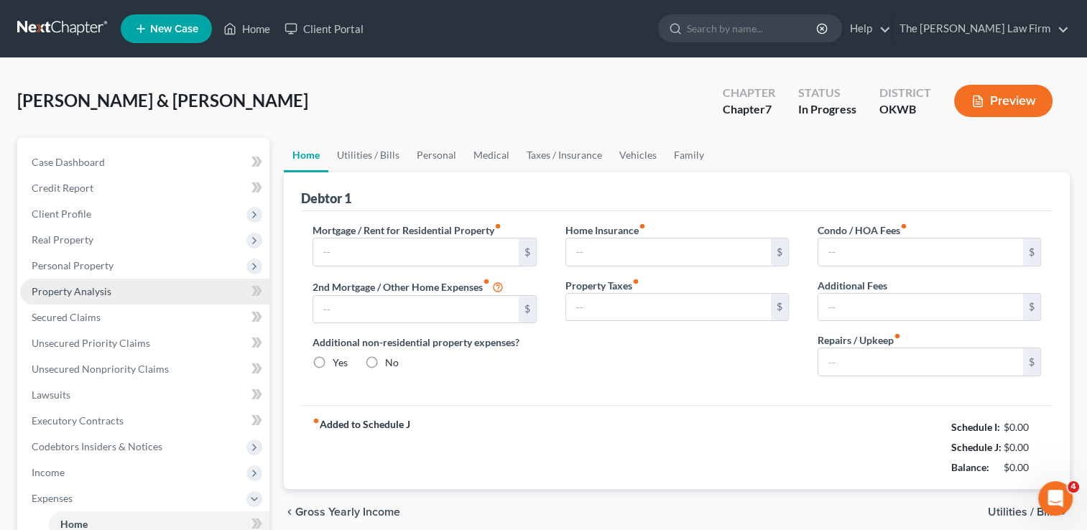
type input "0.00"
type input "120.00"
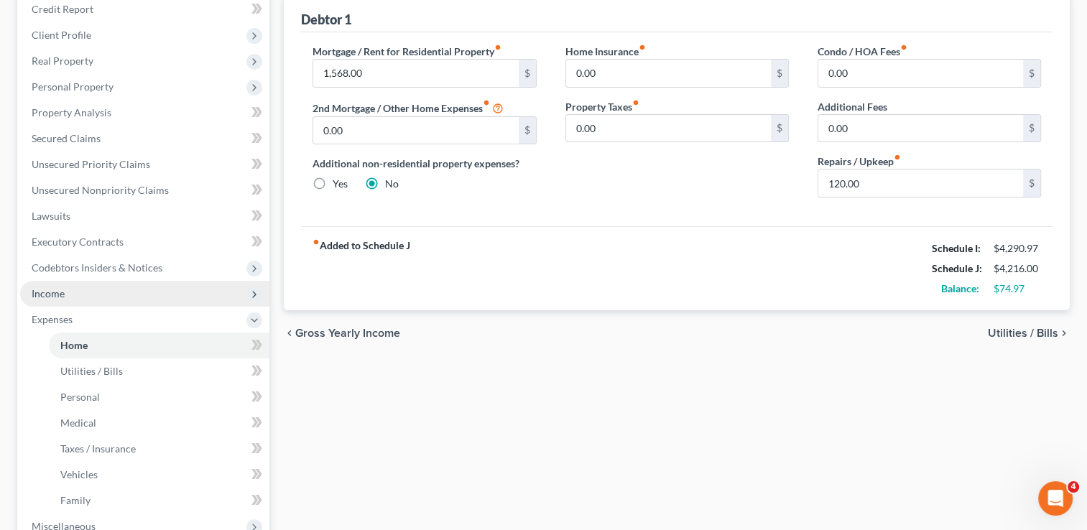
scroll to position [216, 0]
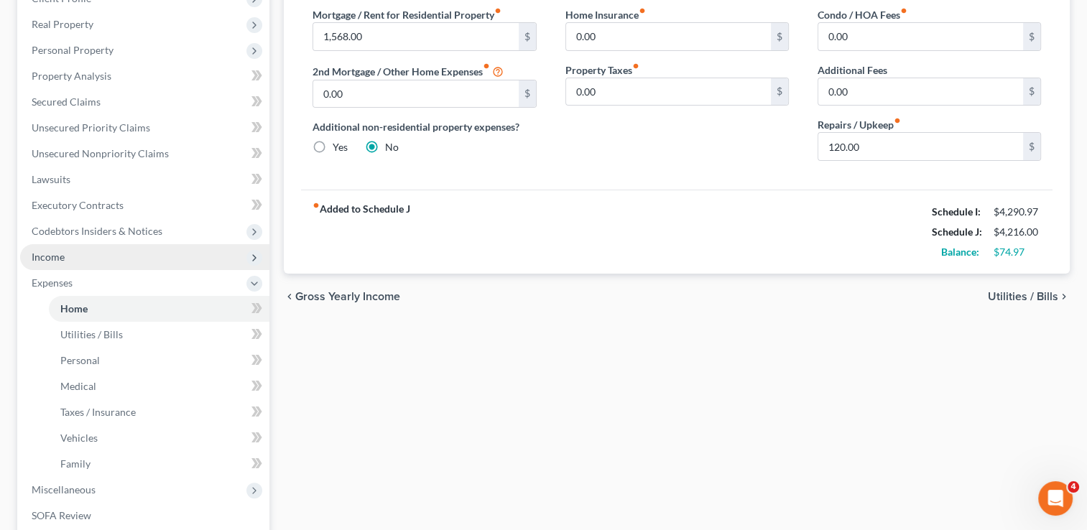
click at [77, 262] on span "Income" at bounding box center [144, 257] width 249 height 26
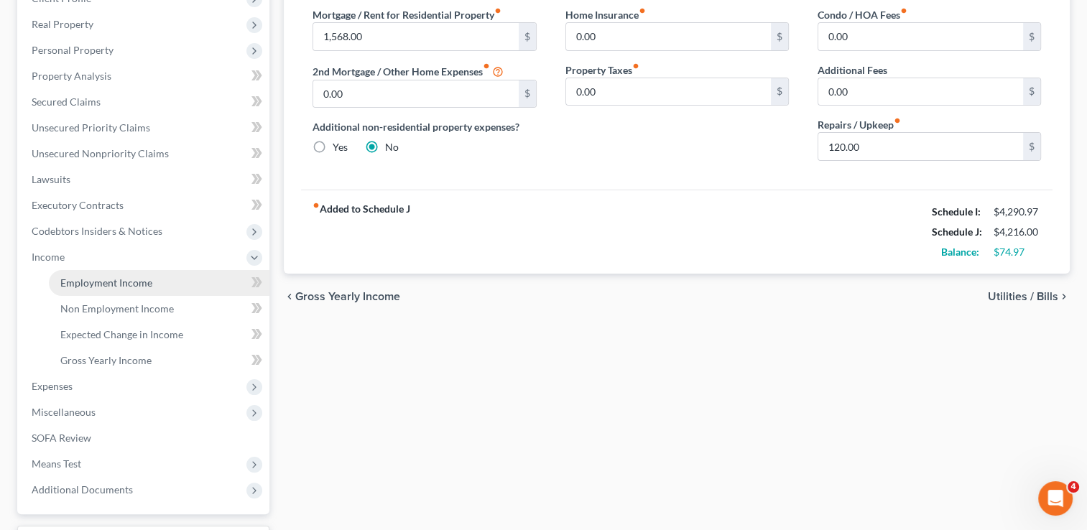
click at [126, 282] on span "Employment Income" at bounding box center [106, 283] width 92 height 12
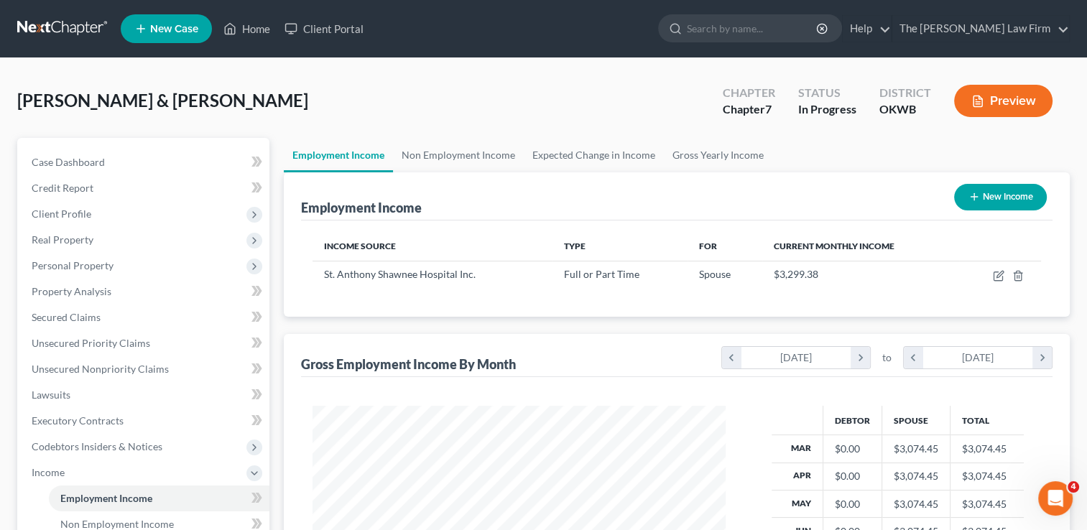
scroll to position [256, 442]
click at [463, 156] on link "Non Employment Income" at bounding box center [458, 155] width 131 height 34
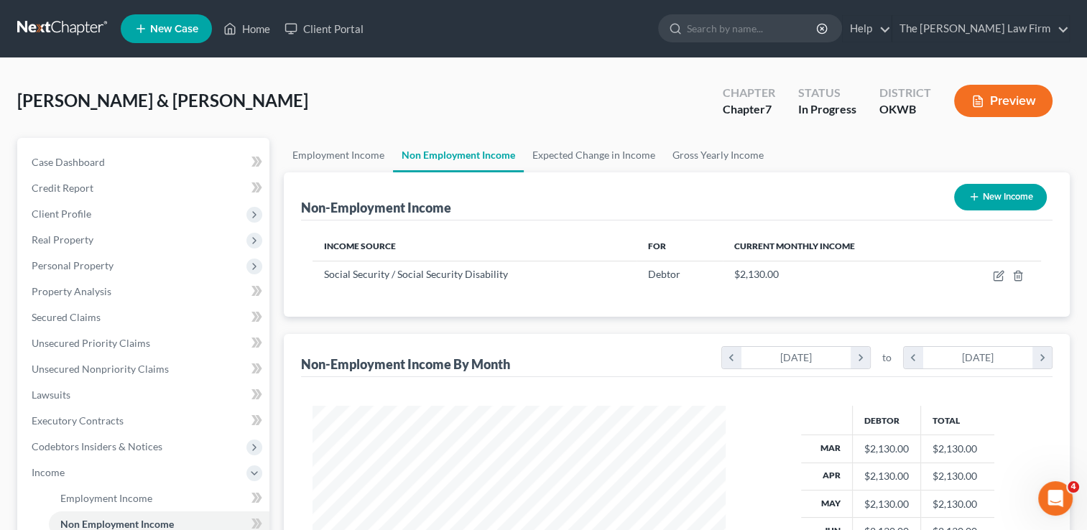
scroll to position [256, 442]
click at [339, 154] on link "Employment Income" at bounding box center [338, 155] width 109 height 34
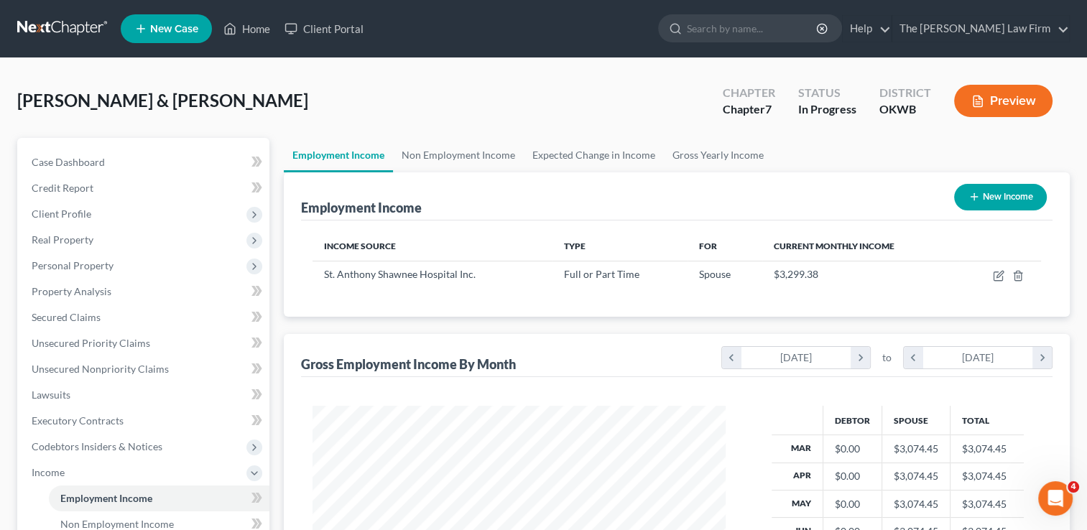
scroll to position [256, 442]
click at [55, 159] on span "Case Dashboard" at bounding box center [68, 162] width 73 height 12
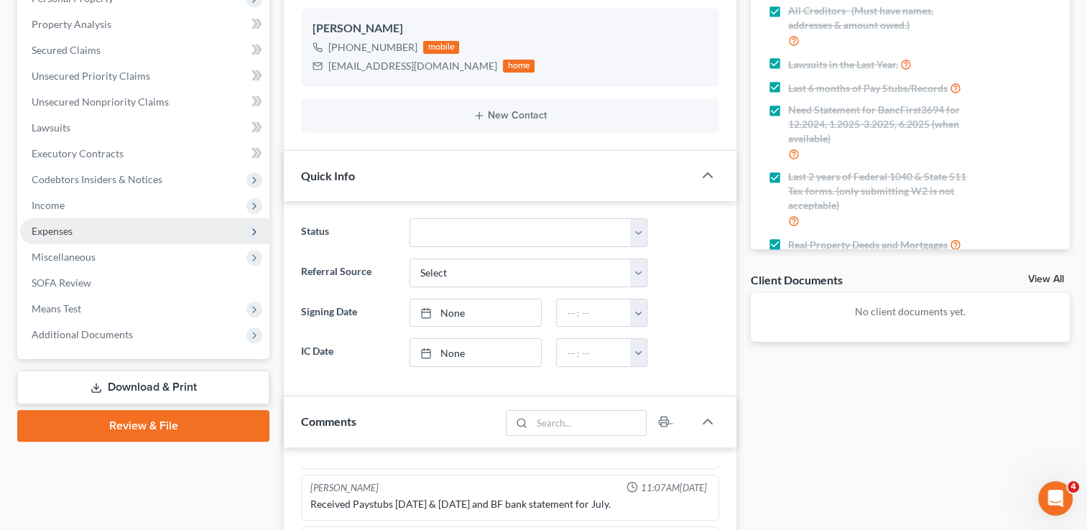
scroll to position [287, 0]
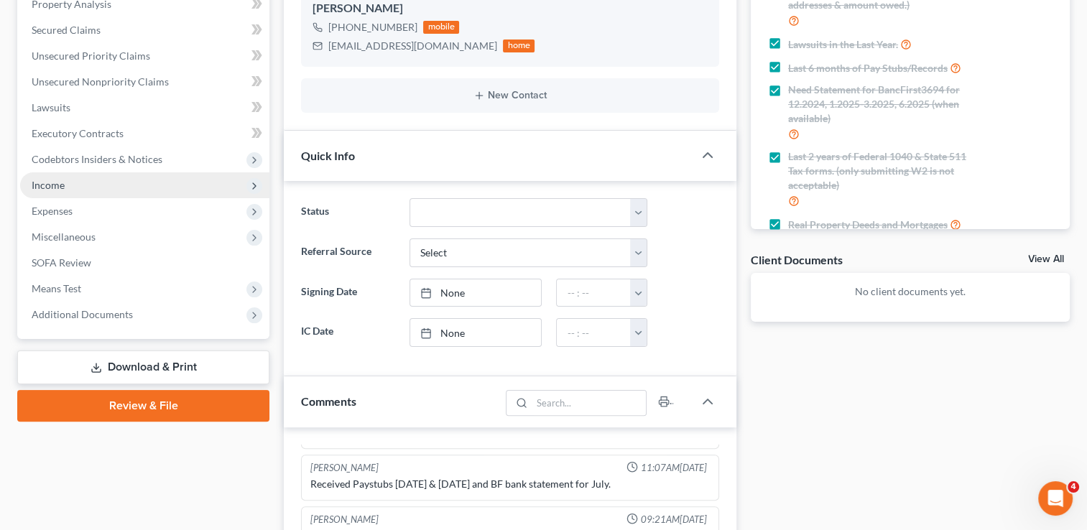
click at [75, 185] on span "Income" at bounding box center [144, 185] width 249 height 26
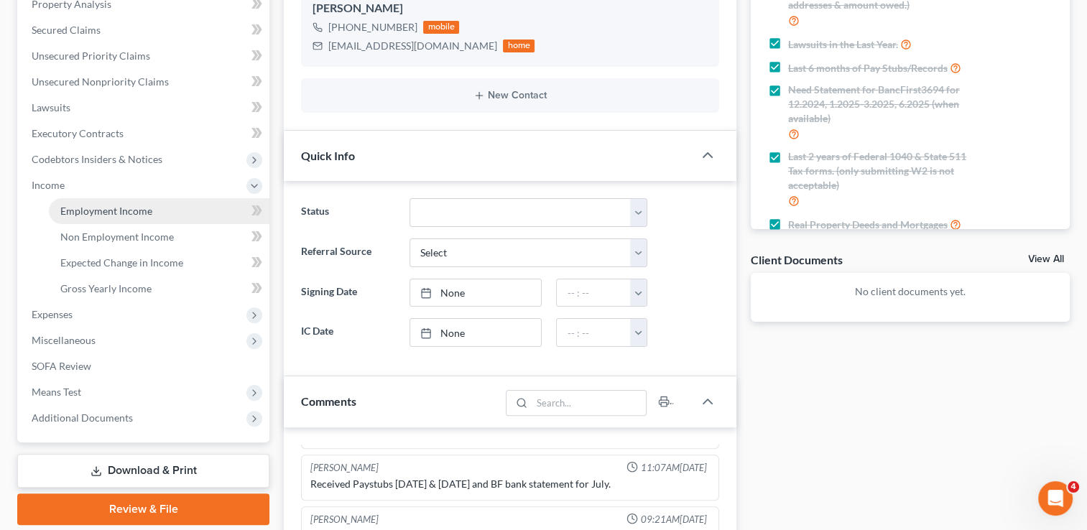
click at [98, 214] on span "Employment Income" at bounding box center [106, 211] width 92 height 12
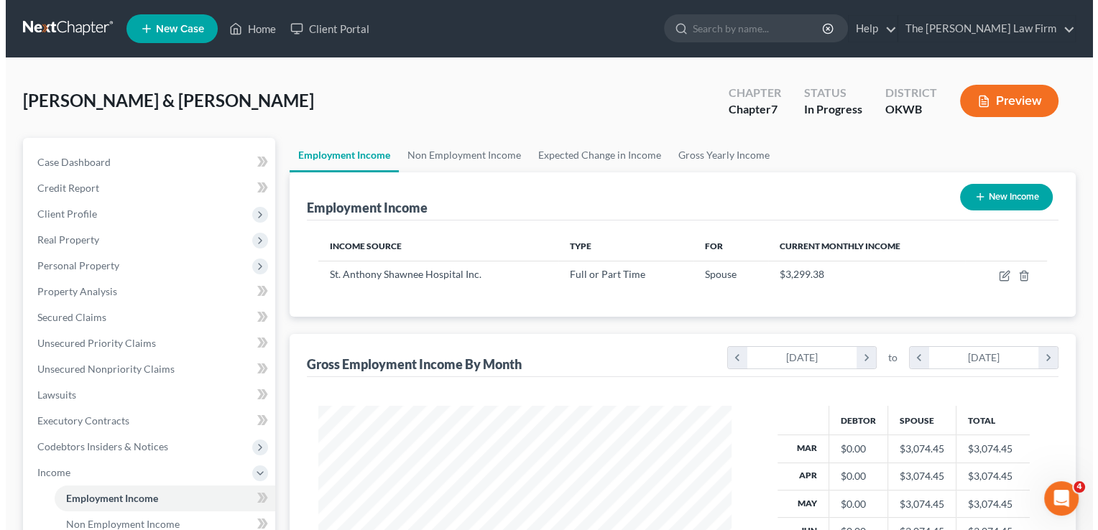
scroll to position [256, 442]
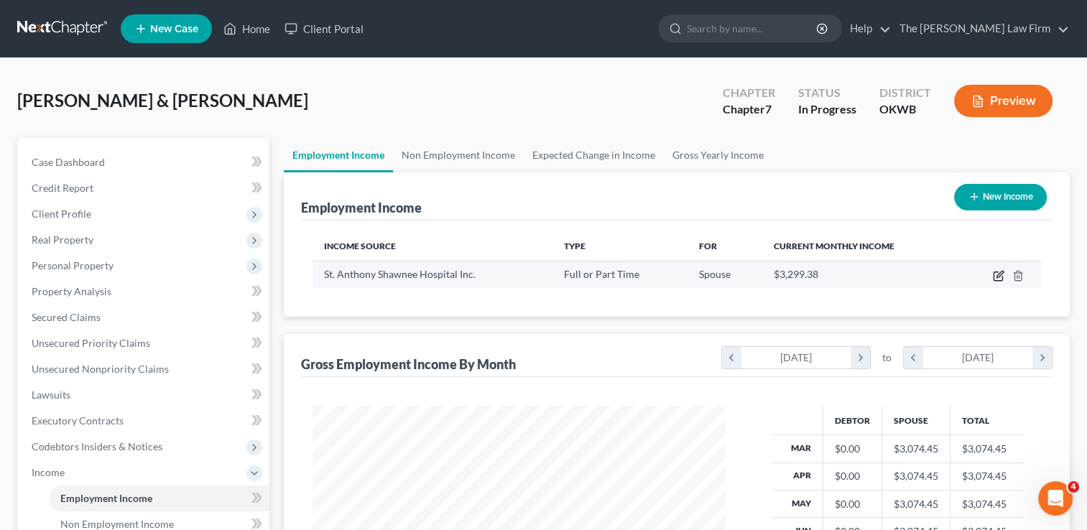
click at [1000, 276] on icon "button" at bounding box center [998, 275] width 11 height 11
select select "0"
select select "26"
select select "2"
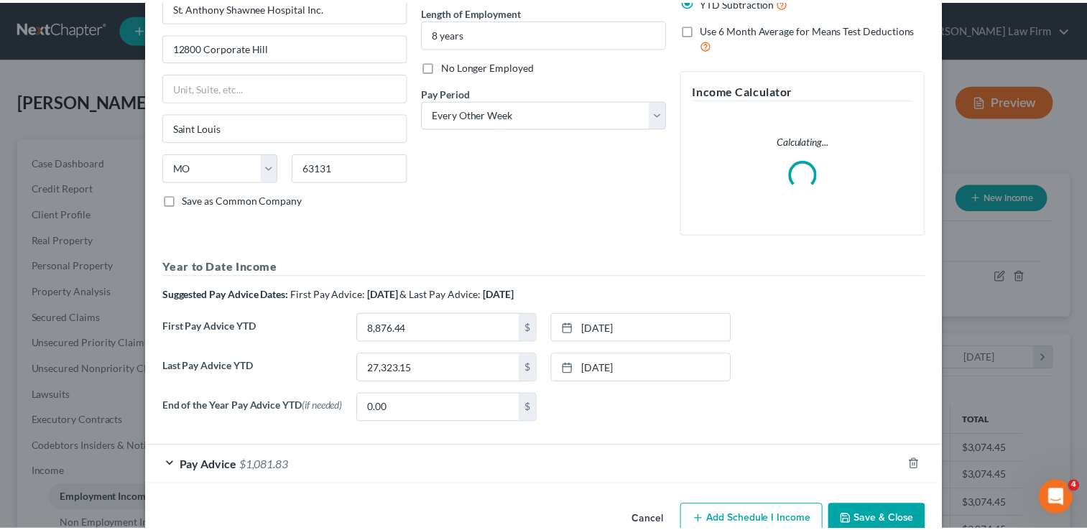
scroll to position [0, 0]
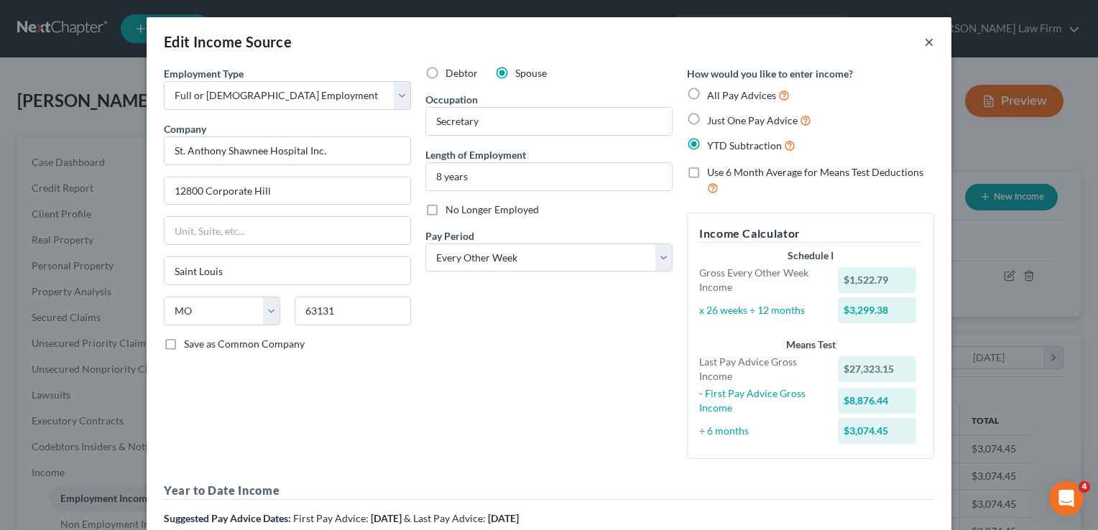
click at [924, 40] on button "×" at bounding box center [929, 41] width 10 height 17
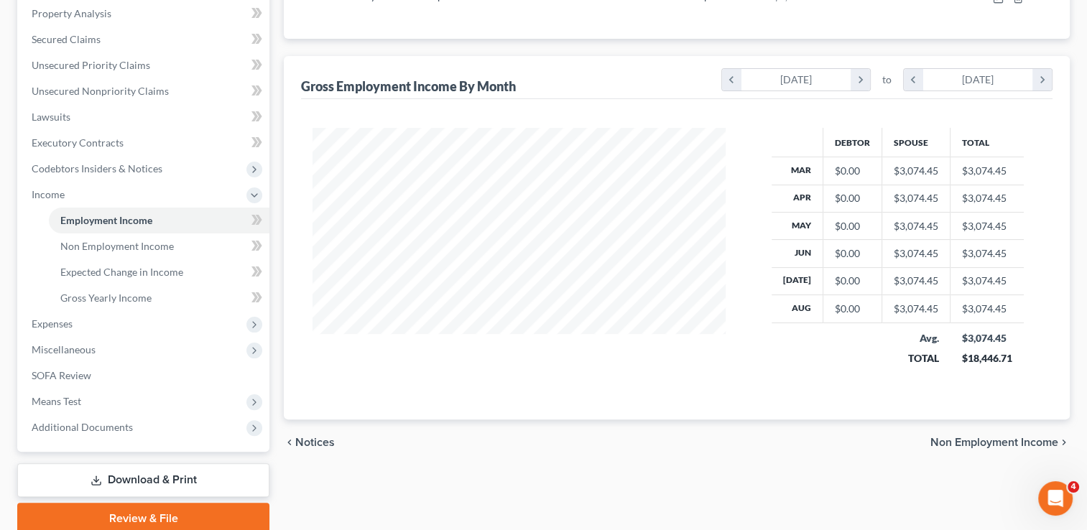
scroll to position [287, 0]
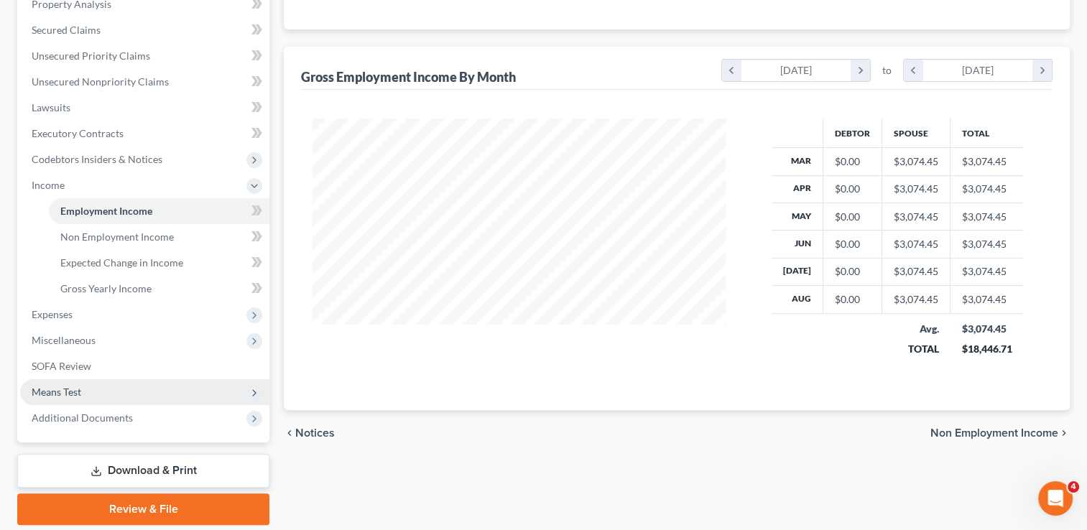
click at [80, 389] on span "Means Test" at bounding box center [57, 392] width 50 height 12
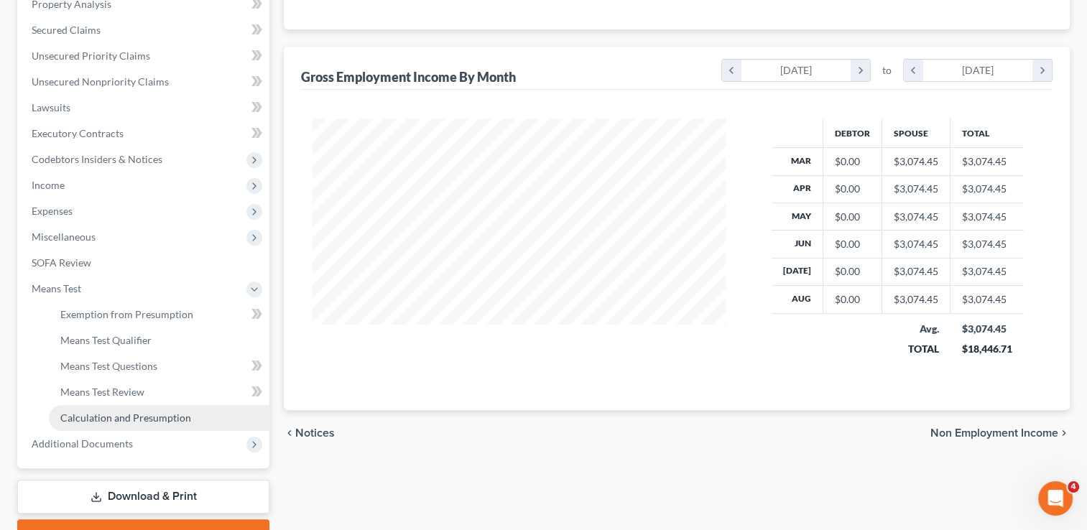
click at [115, 415] on span "Calculation and Presumption" at bounding box center [125, 418] width 131 height 12
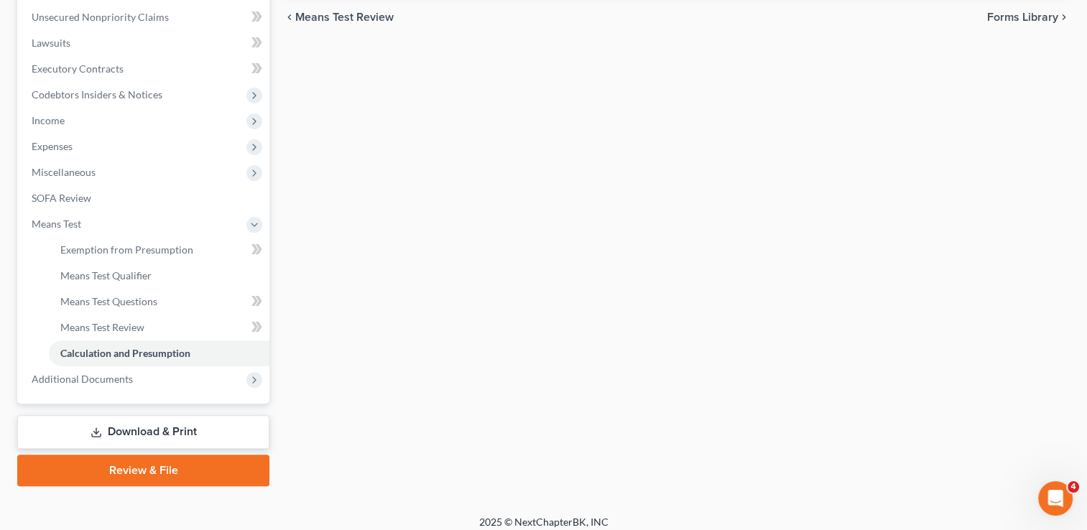
scroll to position [359, 0]
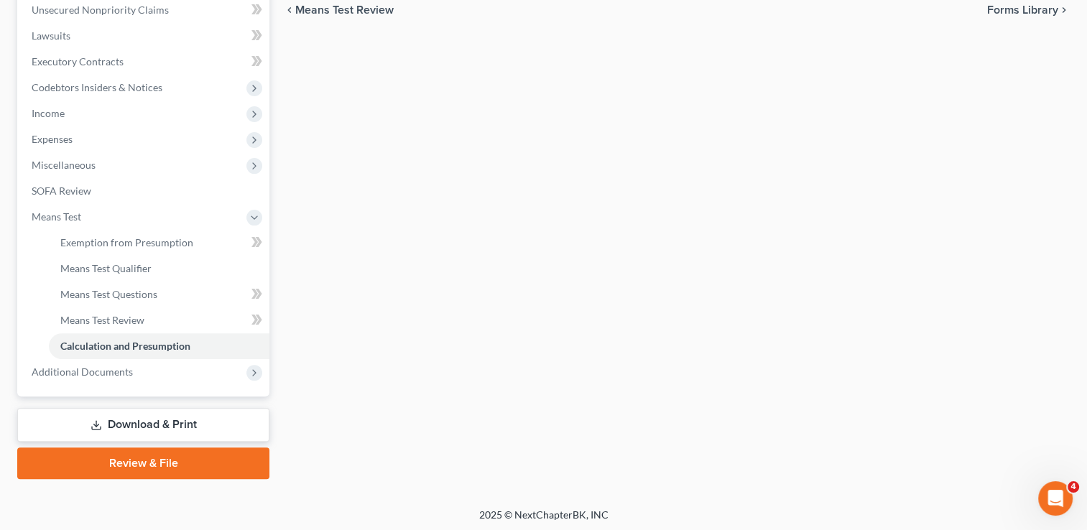
click at [144, 463] on link "Review & File" at bounding box center [143, 464] width 252 height 32
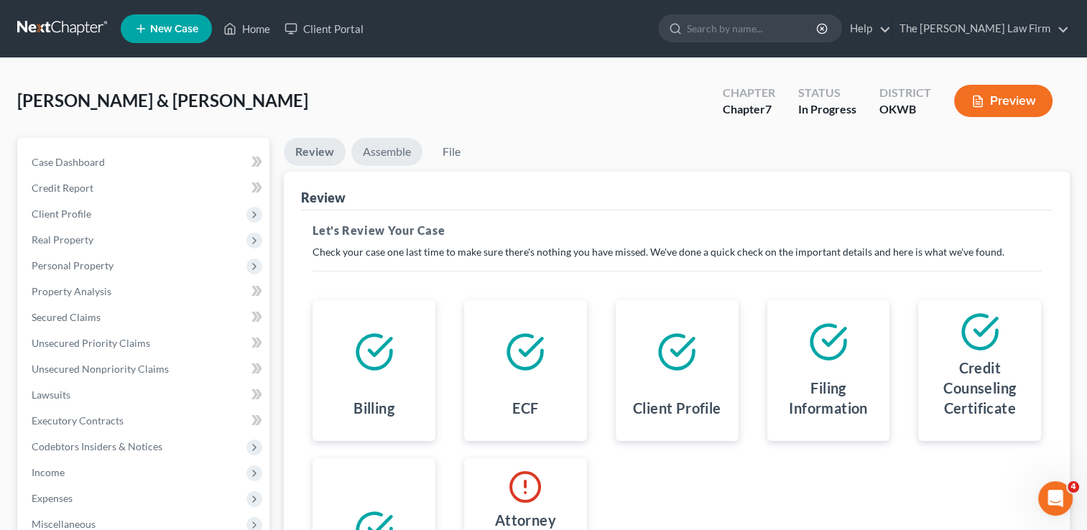
click at [382, 153] on link "Assemble" at bounding box center [386, 152] width 71 height 28
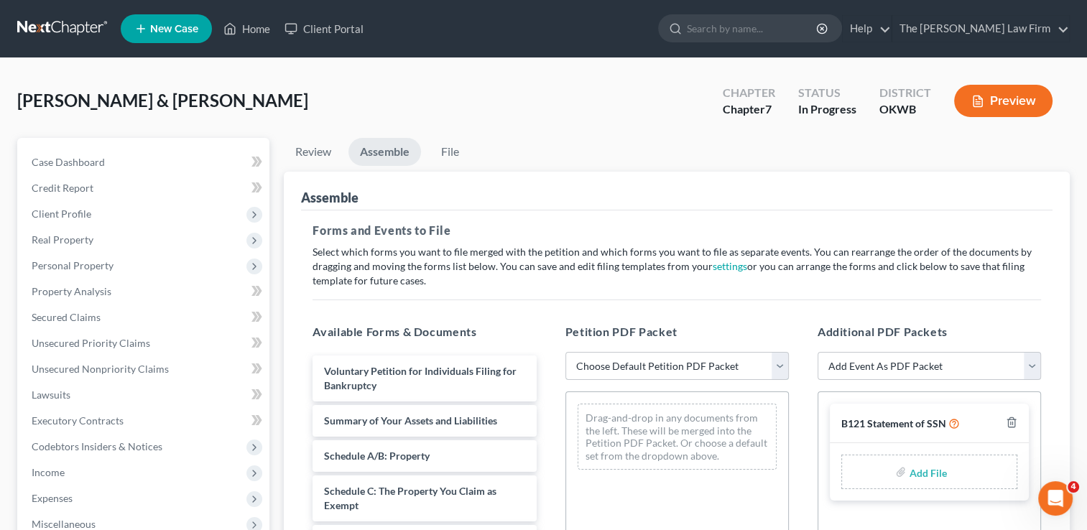
click at [671, 361] on select "Choose Default Petition PDF Packet Complete Bankruptcy Petition (all forms and …" at bounding box center [676, 366] width 223 height 29
select select "0"
click at [565, 352] on select "Choose Default Petition PDF Packet Complete Bankruptcy Petition (all forms and …" at bounding box center [676, 366] width 223 height 29
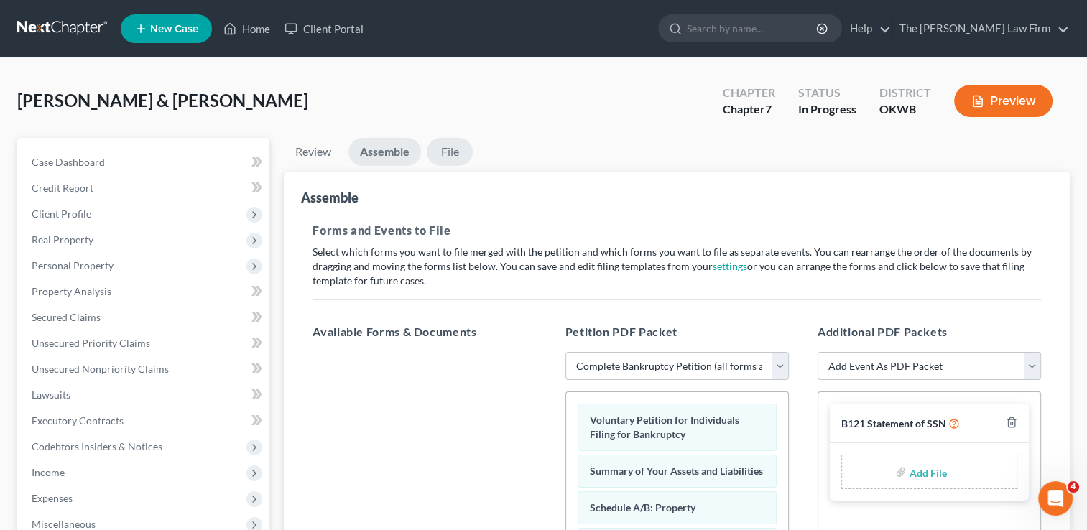
click at [454, 149] on link "File" at bounding box center [450, 152] width 46 height 28
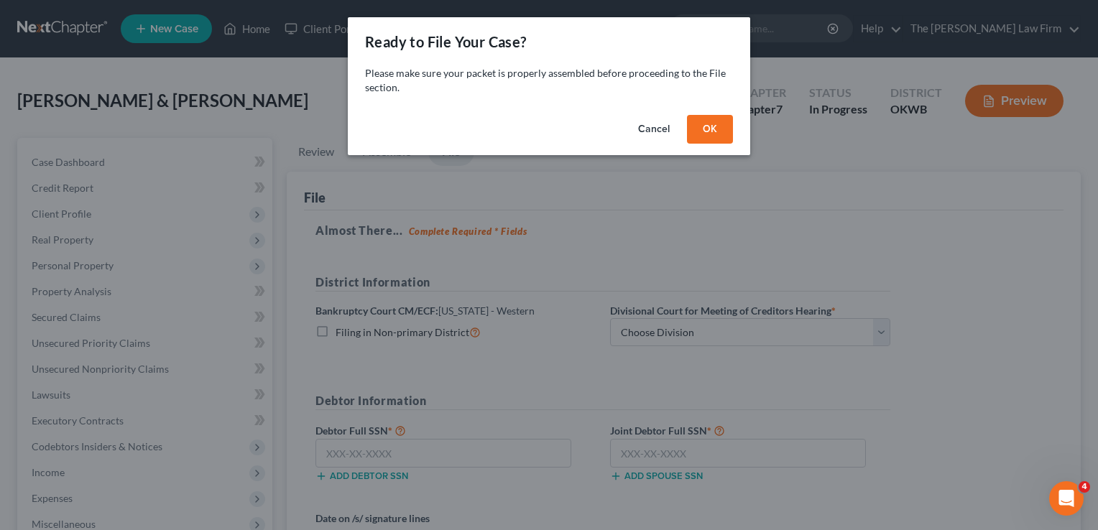
click at [711, 127] on button "OK" at bounding box center [710, 129] width 46 height 29
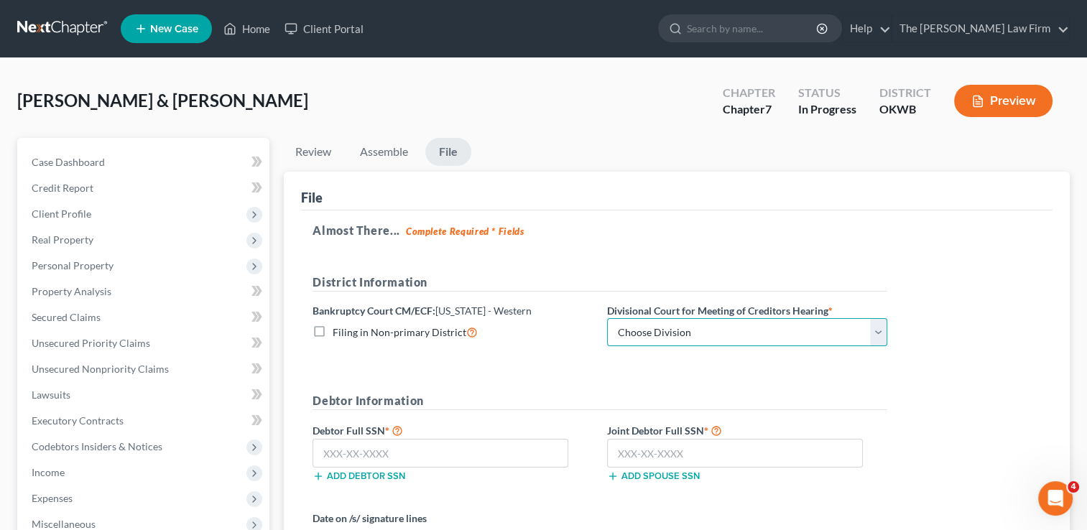
click at [694, 338] on select "Choose Division Oklahoma City" at bounding box center [747, 332] width 280 height 29
select select "0"
click at [607, 318] on select "Choose Division Oklahoma City" at bounding box center [747, 332] width 280 height 29
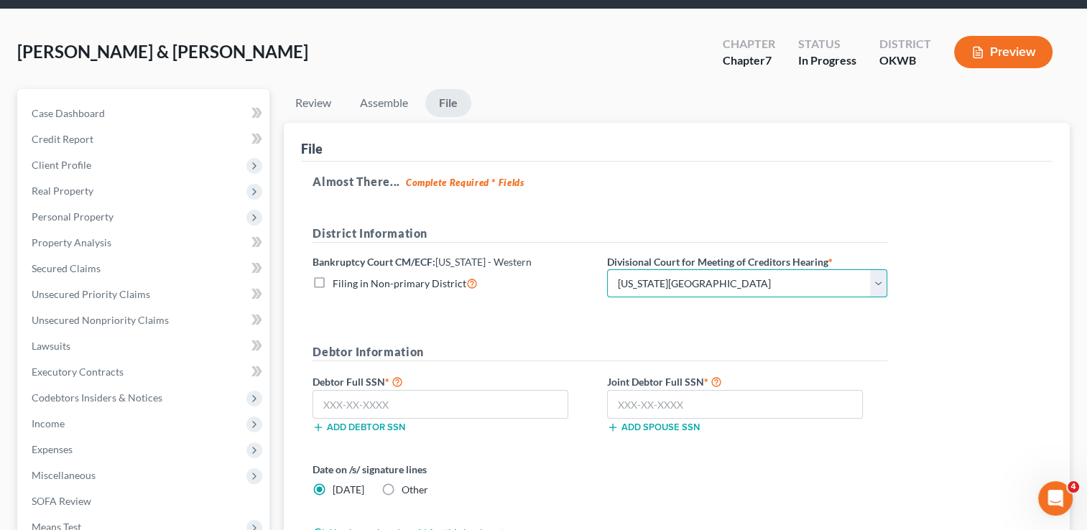
scroll to position [216, 0]
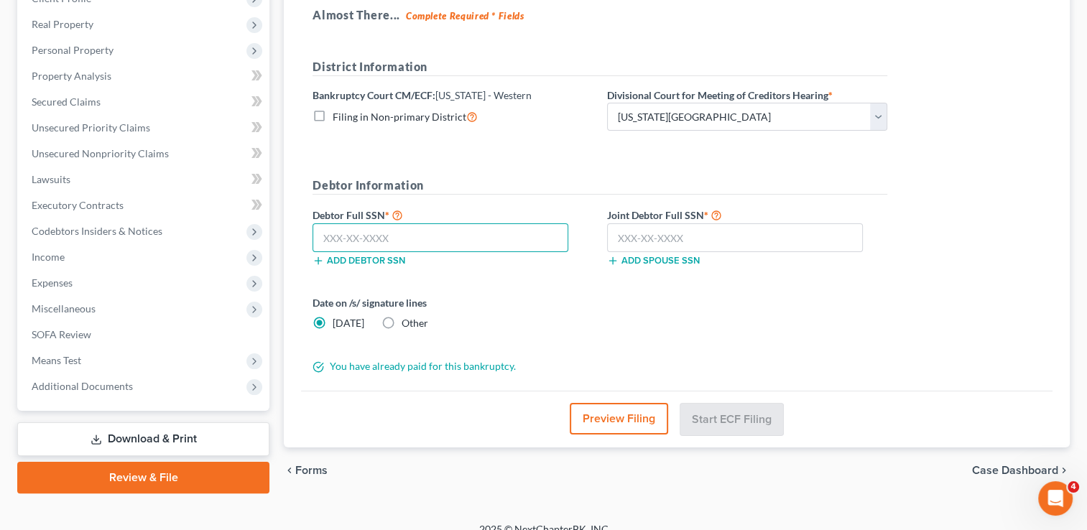
click at [428, 240] on input "text" at bounding box center [441, 237] width 256 height 29
type input "447-68-1221"
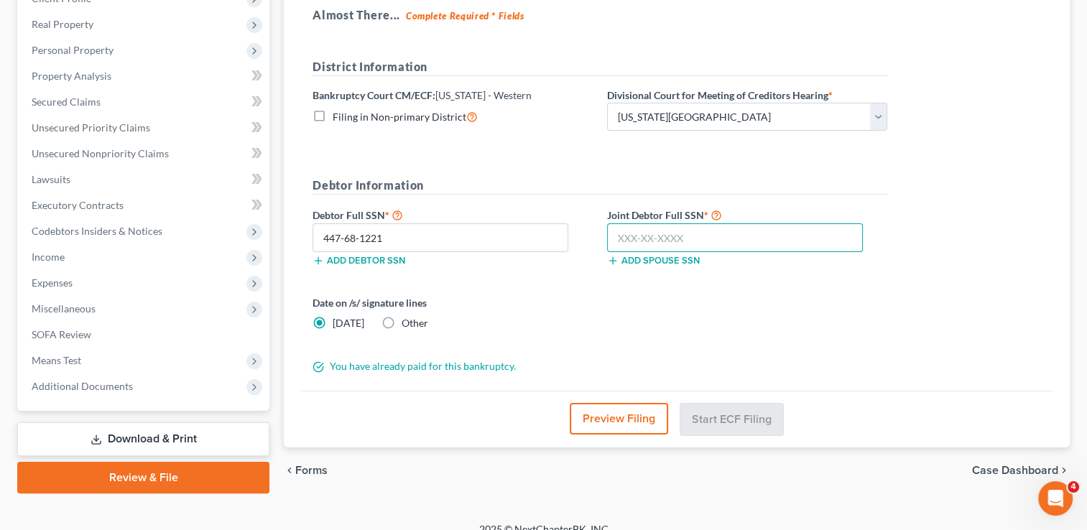
click at [708, 237] on input "text" at bounding box center [735, 237] width 256 height 29
type input "445-92-8712"
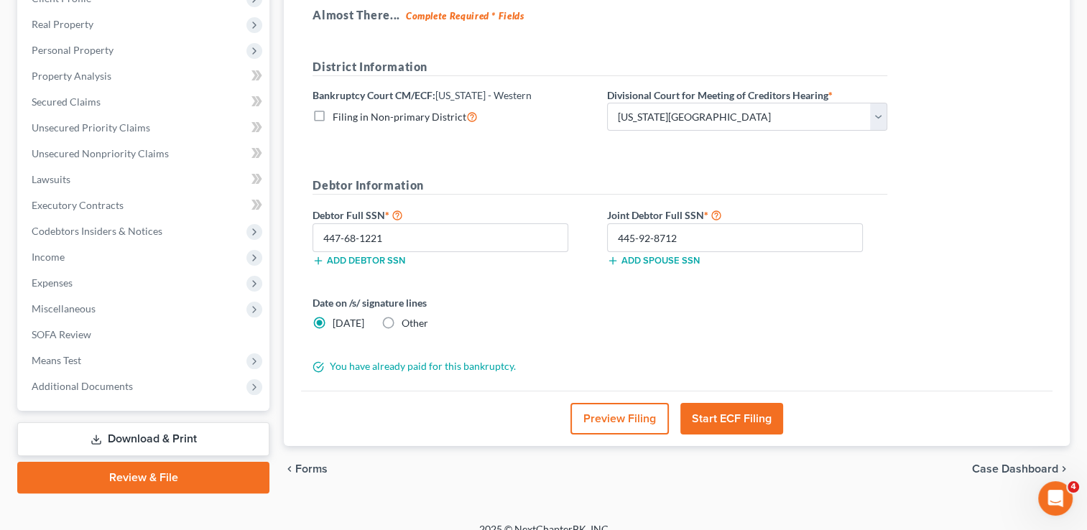
click at [402, 322] on label "Other" at bounding box center [415, 323] width 27 height 14
click at [407, 322] on input "Other" at bounding box center [411, 320] width 9 height 9
radio input "true"
radio input "false"
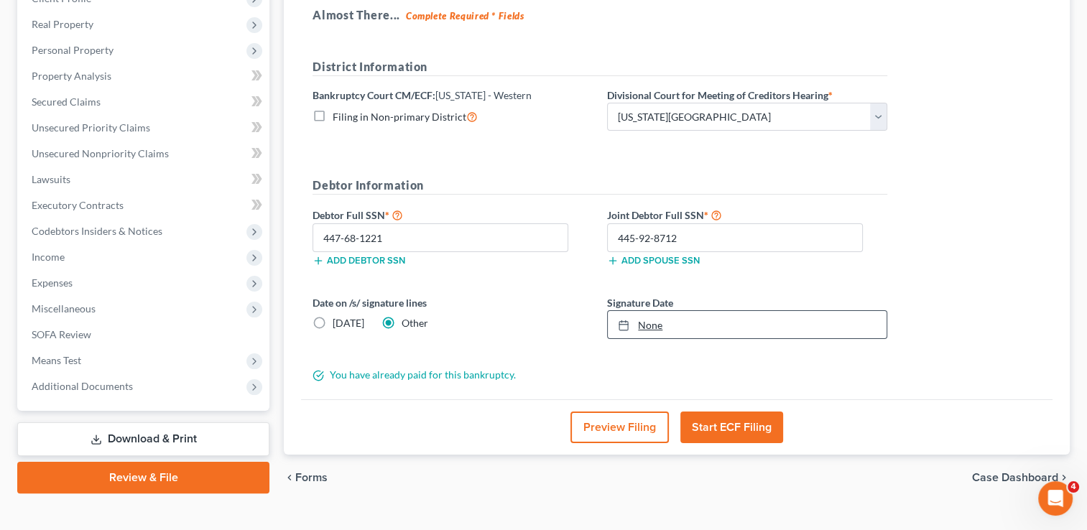
click at [655, 324] on link "None" at bounding box center [747, 324] width 279 height 27
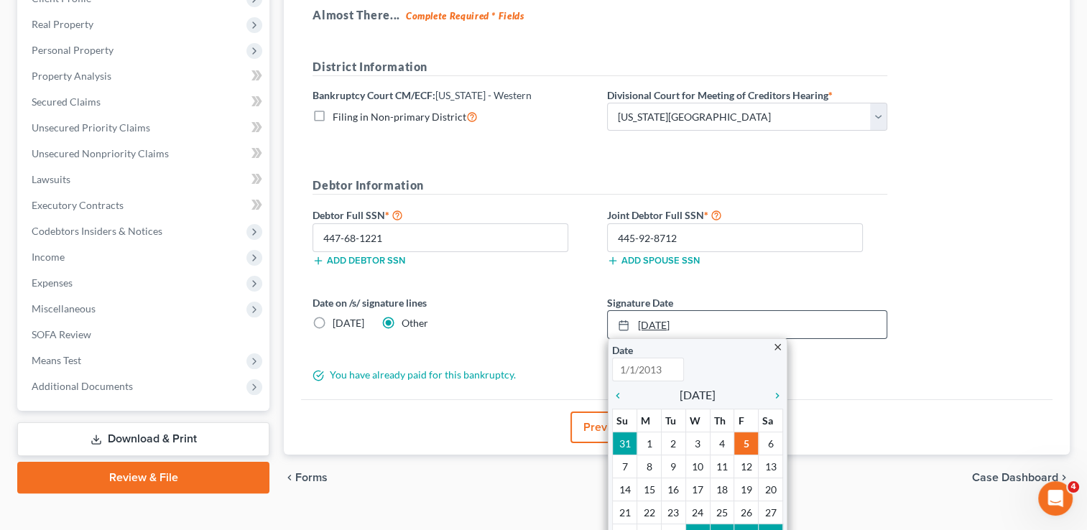
type input "9/5/2025"
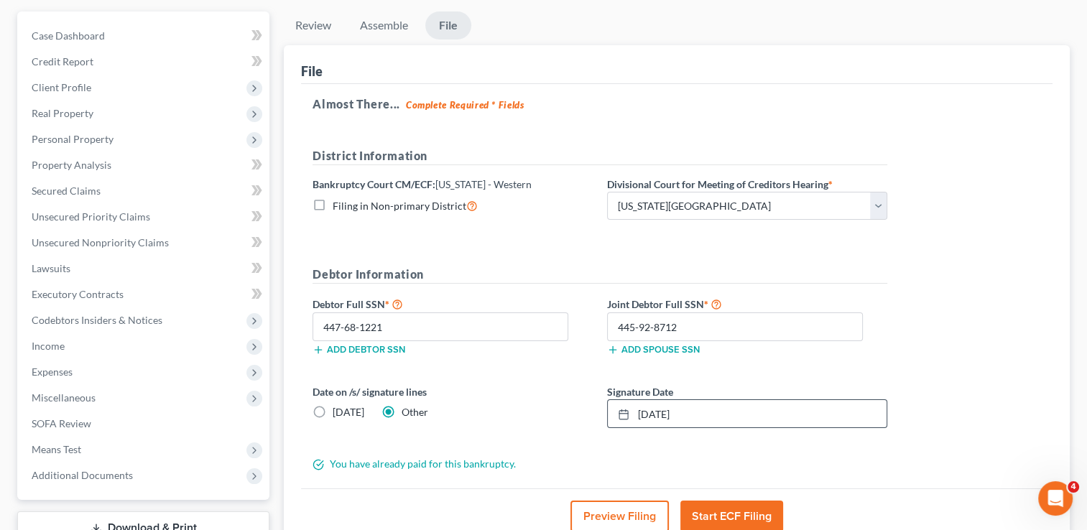
scroll to position [144, 0]
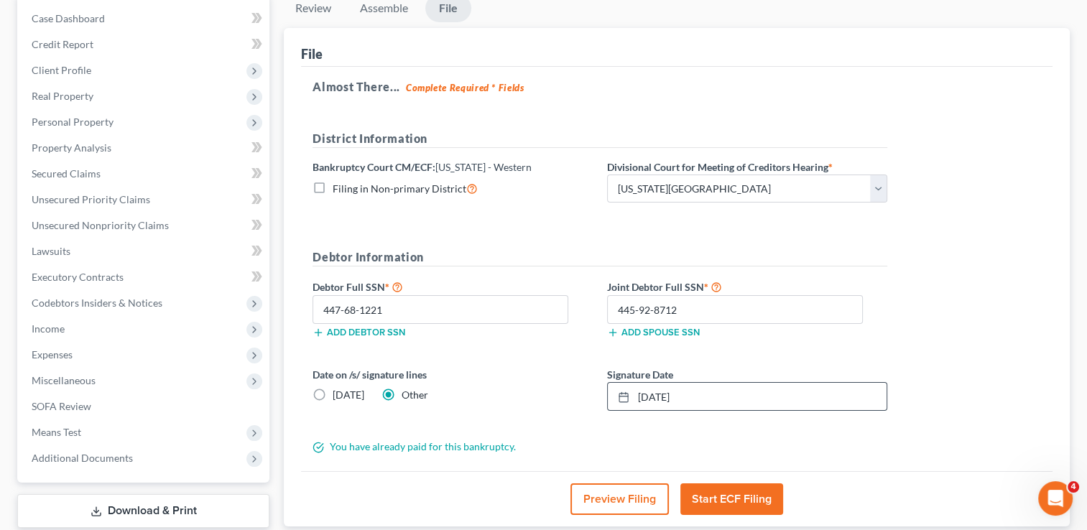
click at [734, 493] on button "Start ECF Filing" at bounding box center [731, 500] width 103 height 32
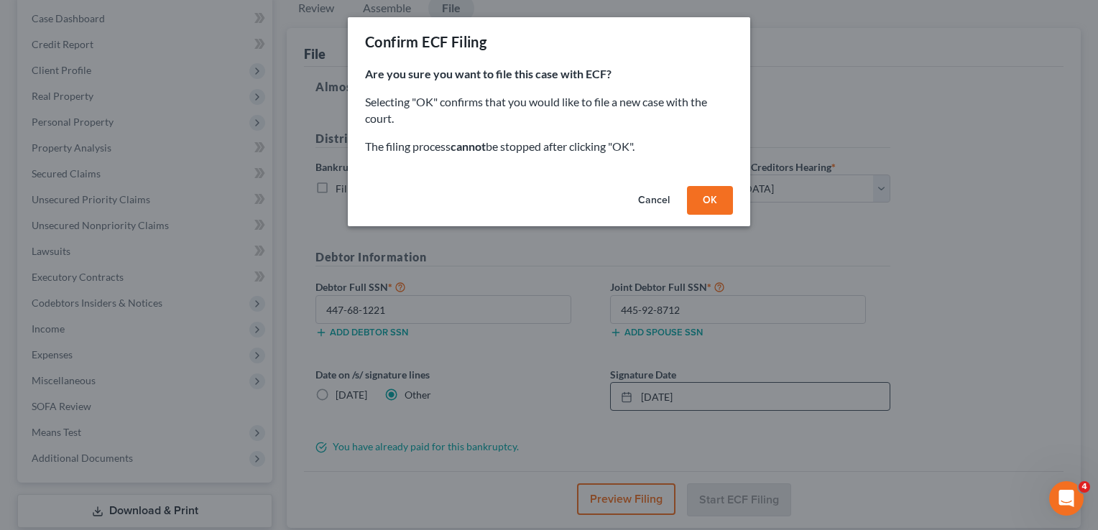
click at [713, 203] on button "OK" at bounding box center [710, 200] width 46 height 29
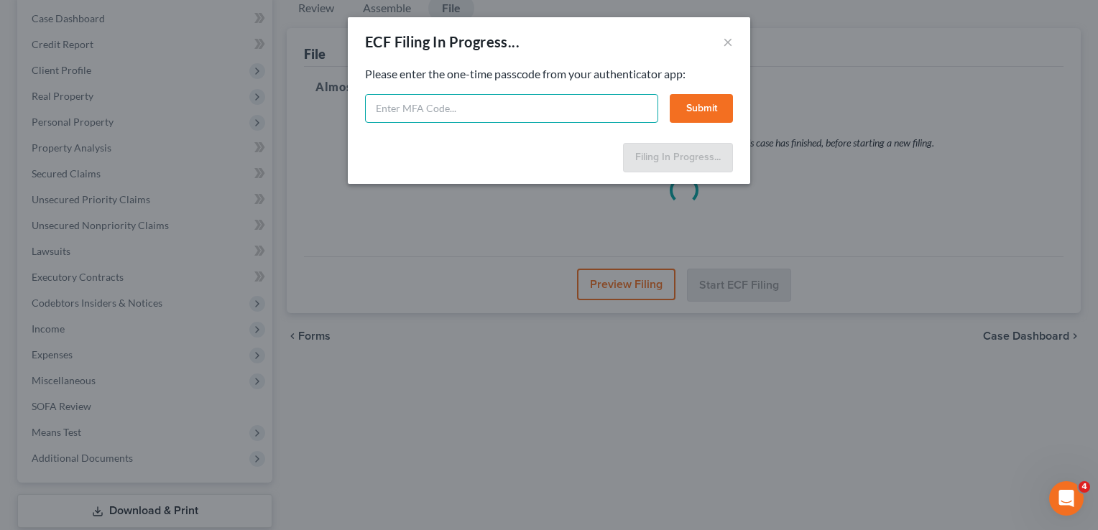
click at [471, 108] on input "text" at bounding box center [511, 108] width 293 height 29
type input "280381"
click at [693, 113] on button "Submit" at bounding box center [701, 108] width 63 height 29
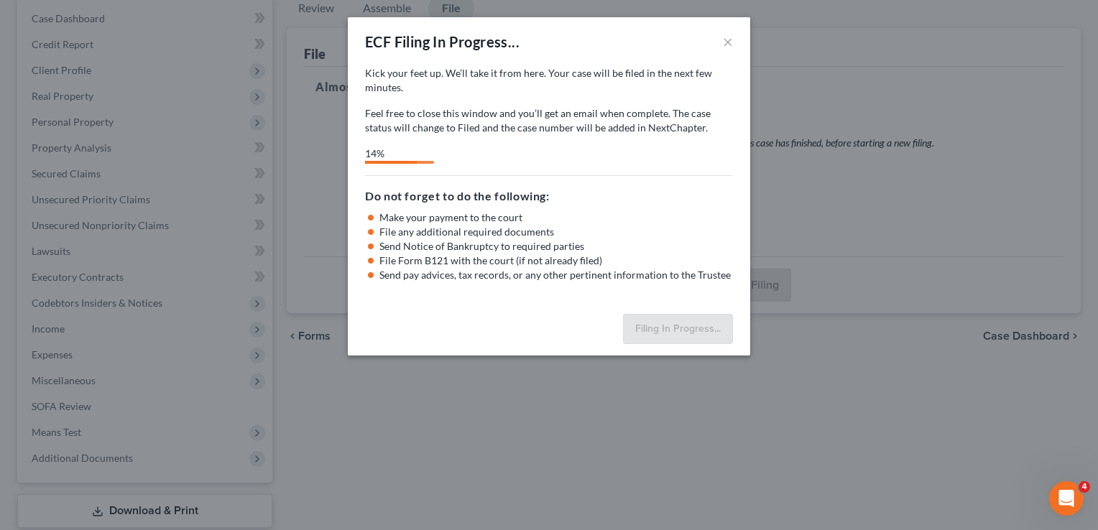
select select "0"
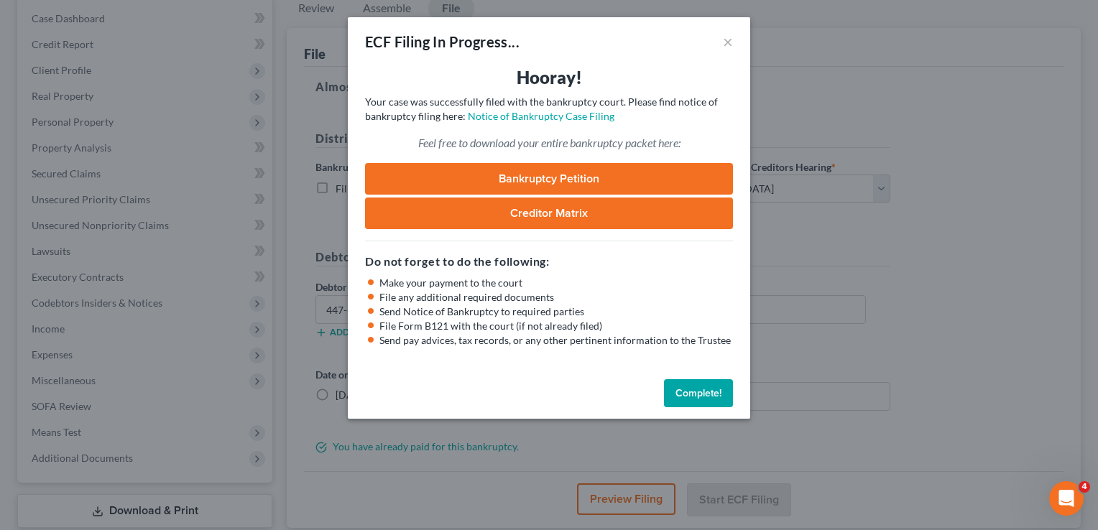
click at [690, 396] on button "Complete!" at bounding box center [698, 393] width 69 height 29
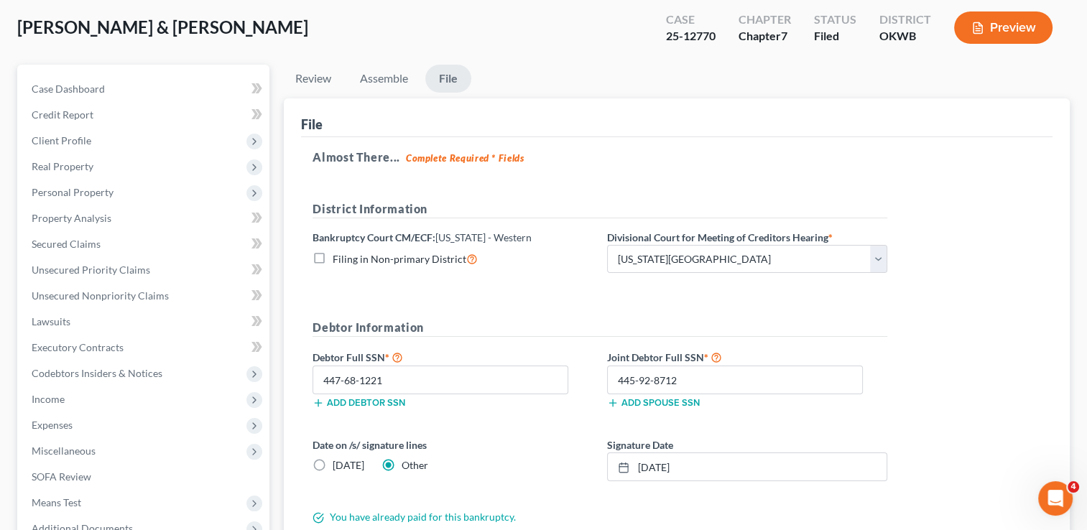
scroll to position [0, 0]
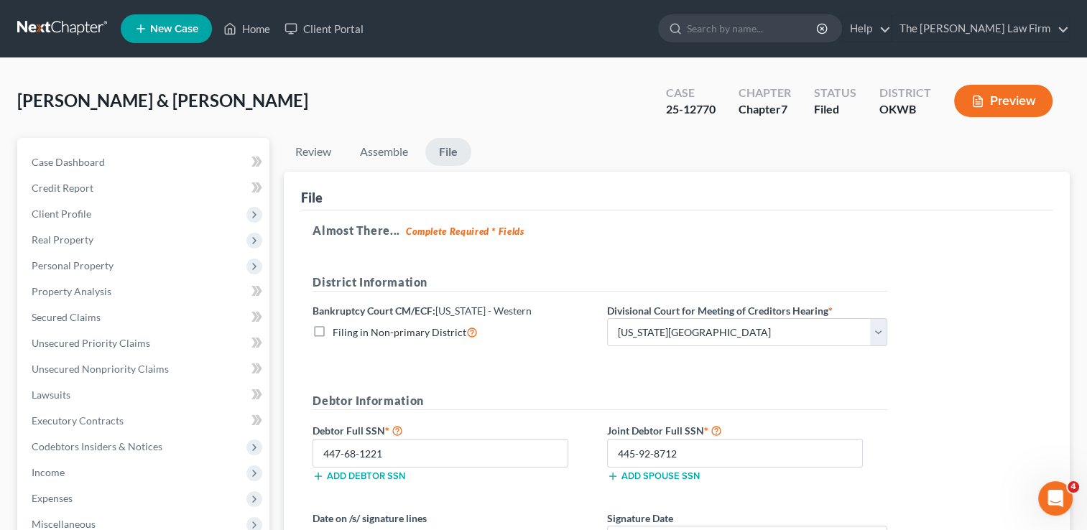
click at [63, 22] on link at bounding box center [63, 29] width 92 height 26
